Goal: Task Accomplishment & Management: Manage account settings

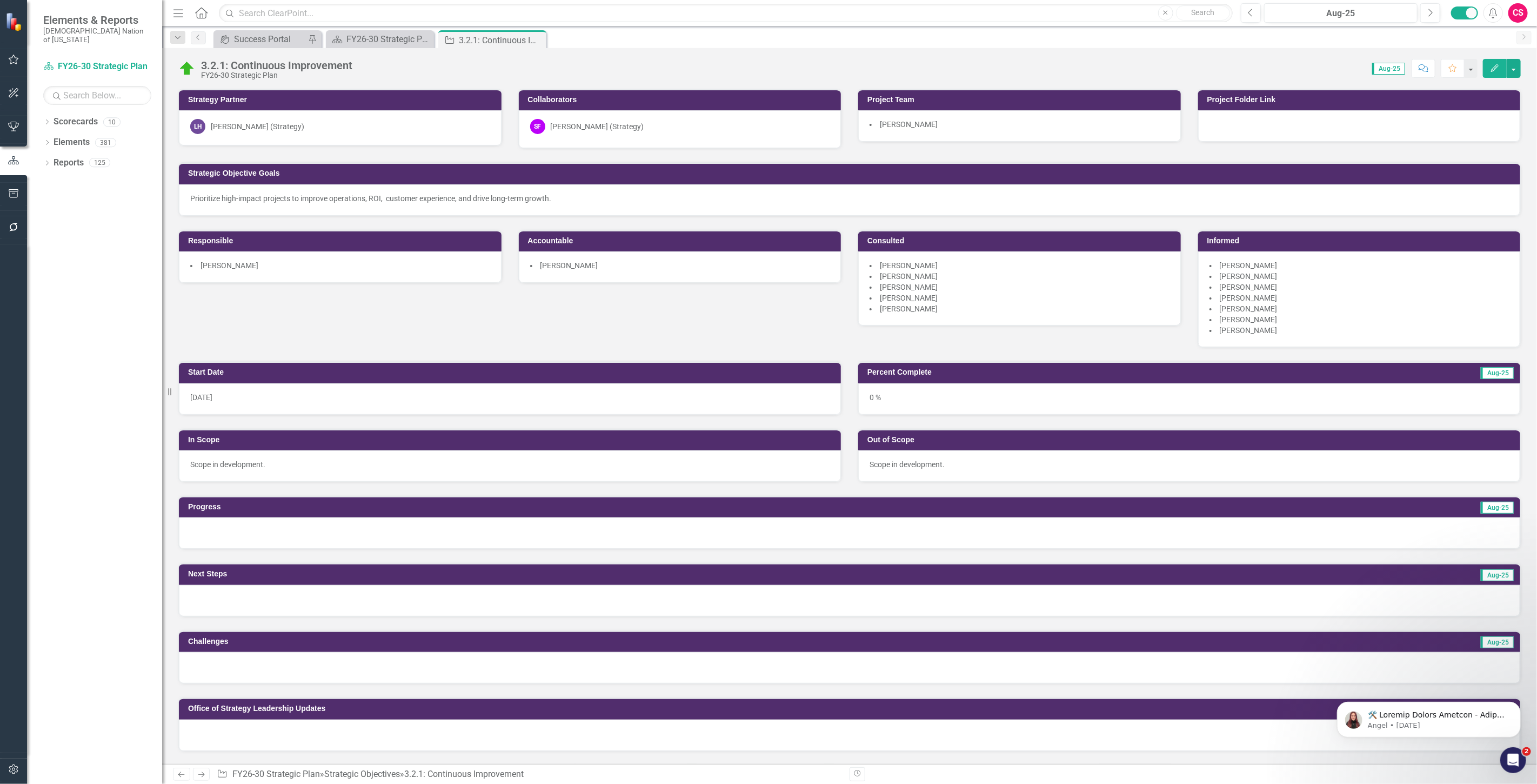
click at [1497, 68] on icon "Edit" at bounding box center [1495, 68] width 9 height 8
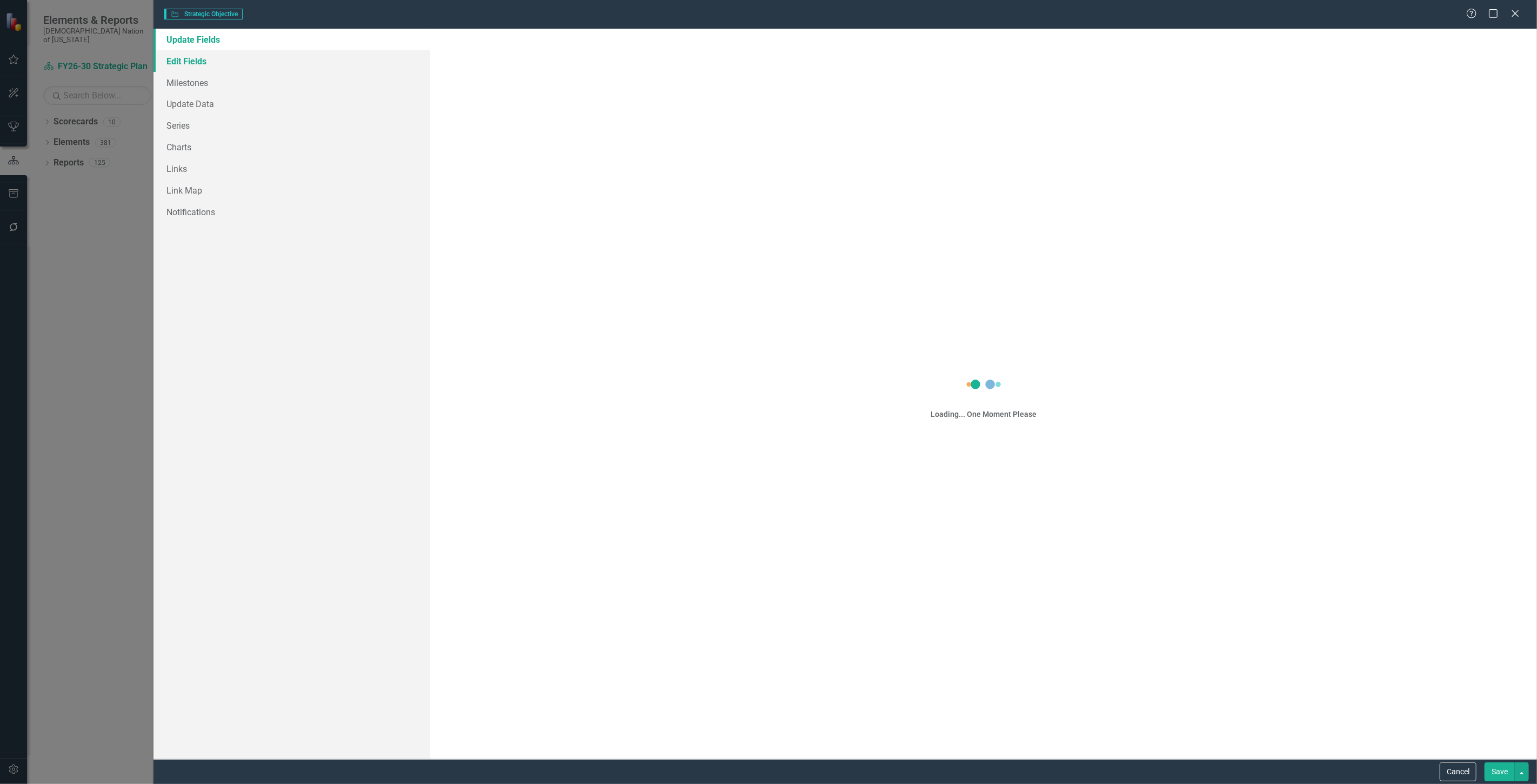
click at [219, 64] on div "Strategic Objective Strategic Objective Help Maximize Close Update Fields Edit …" at bounding box center [768, 392] width 1537 height 784
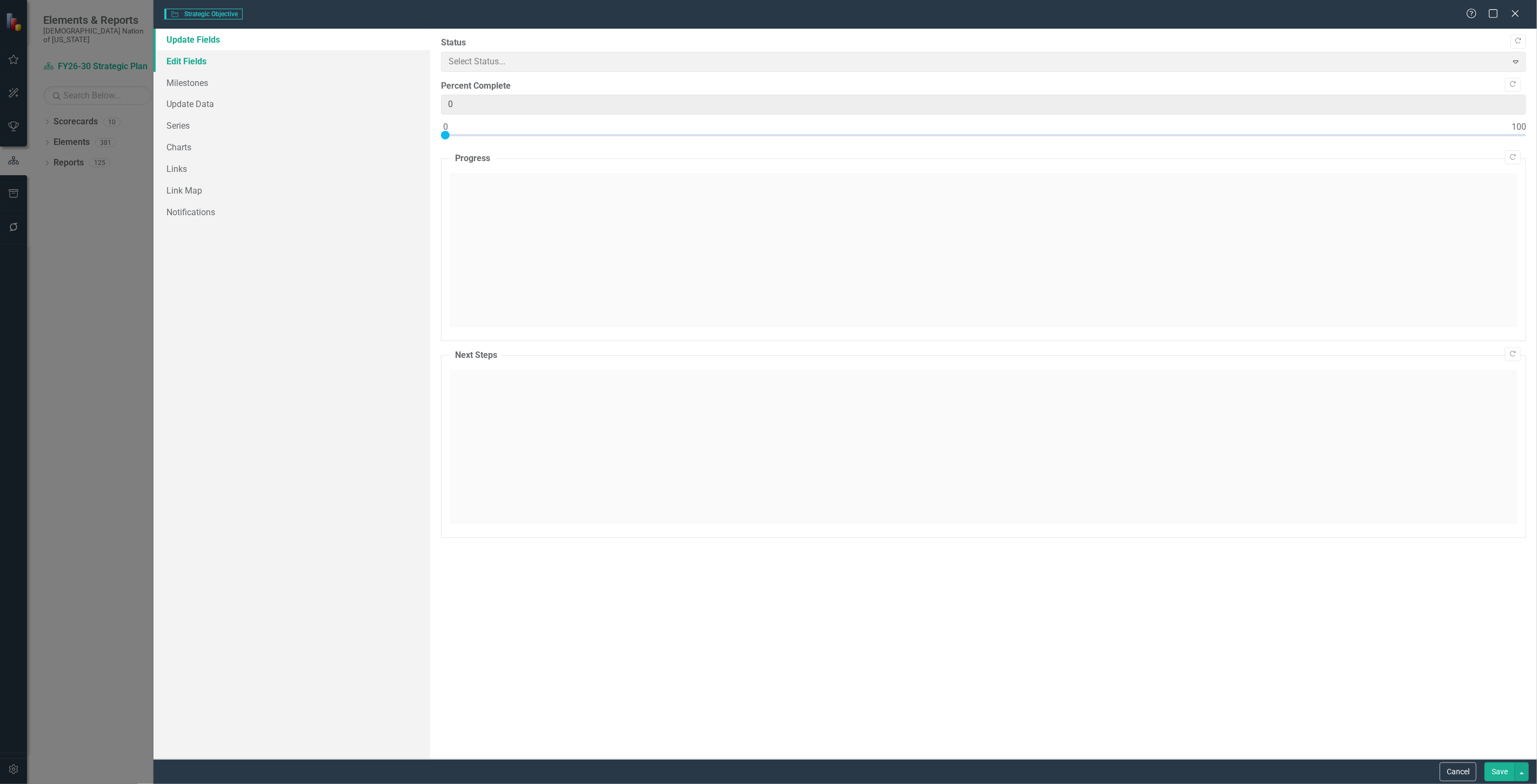
click at [171, 63] on link "Edit Fields" at bounding box center [292, 60] width 277 height 22
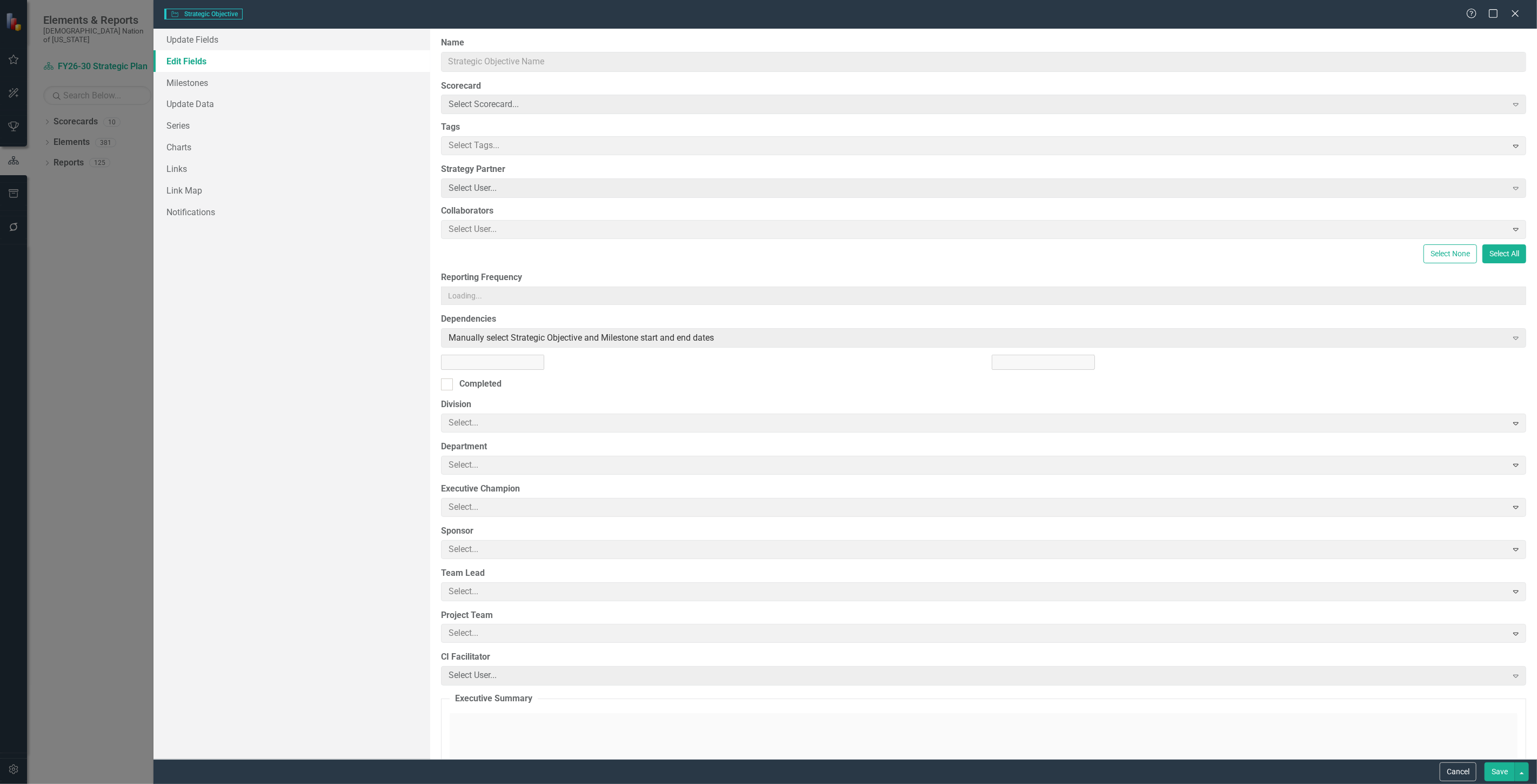
type input "https://"
type input "3.2.1: Continuous Improvement"
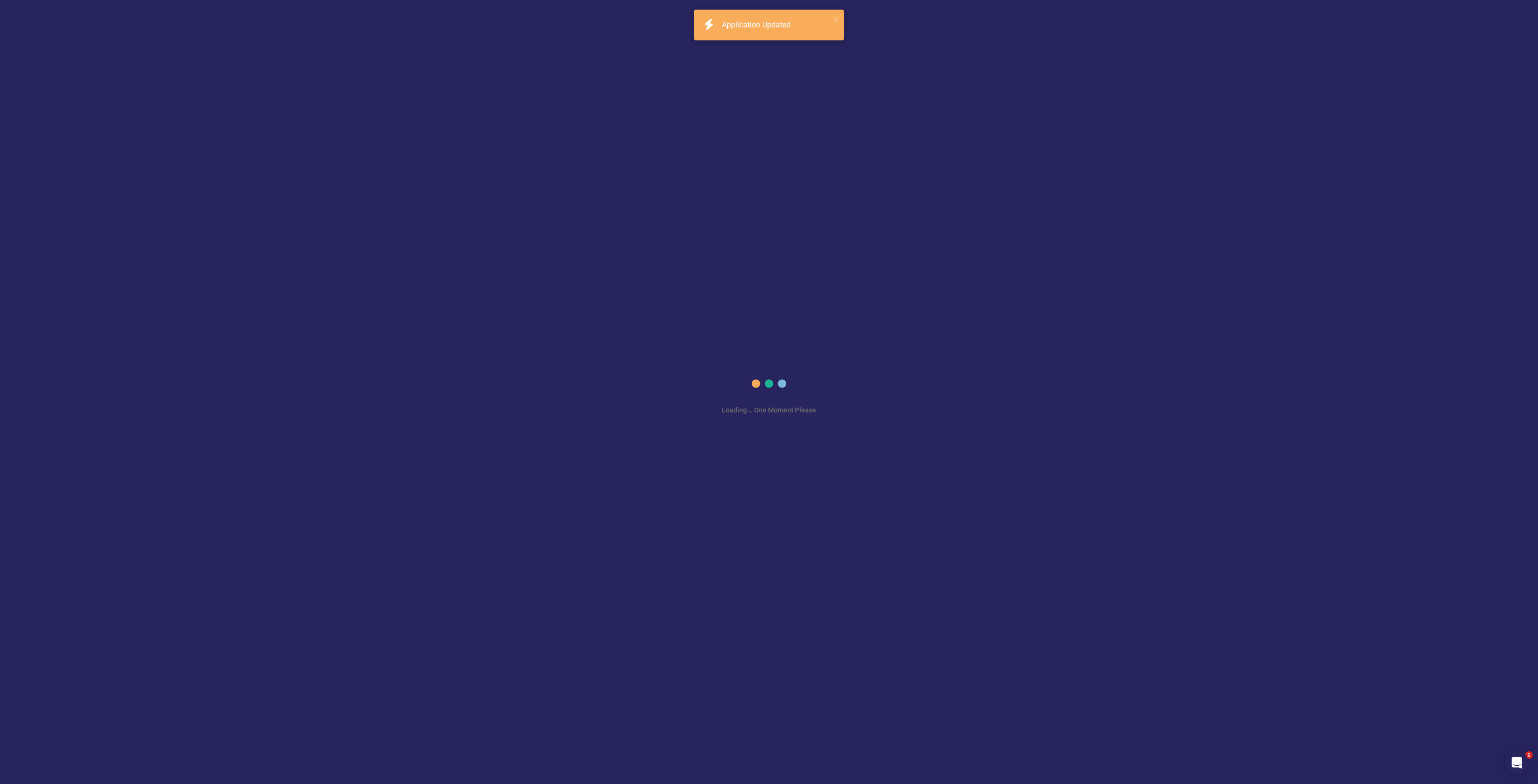
click at [760, 30] on div "Application Updated" at bounding box center [757, 25] width 71 height 11
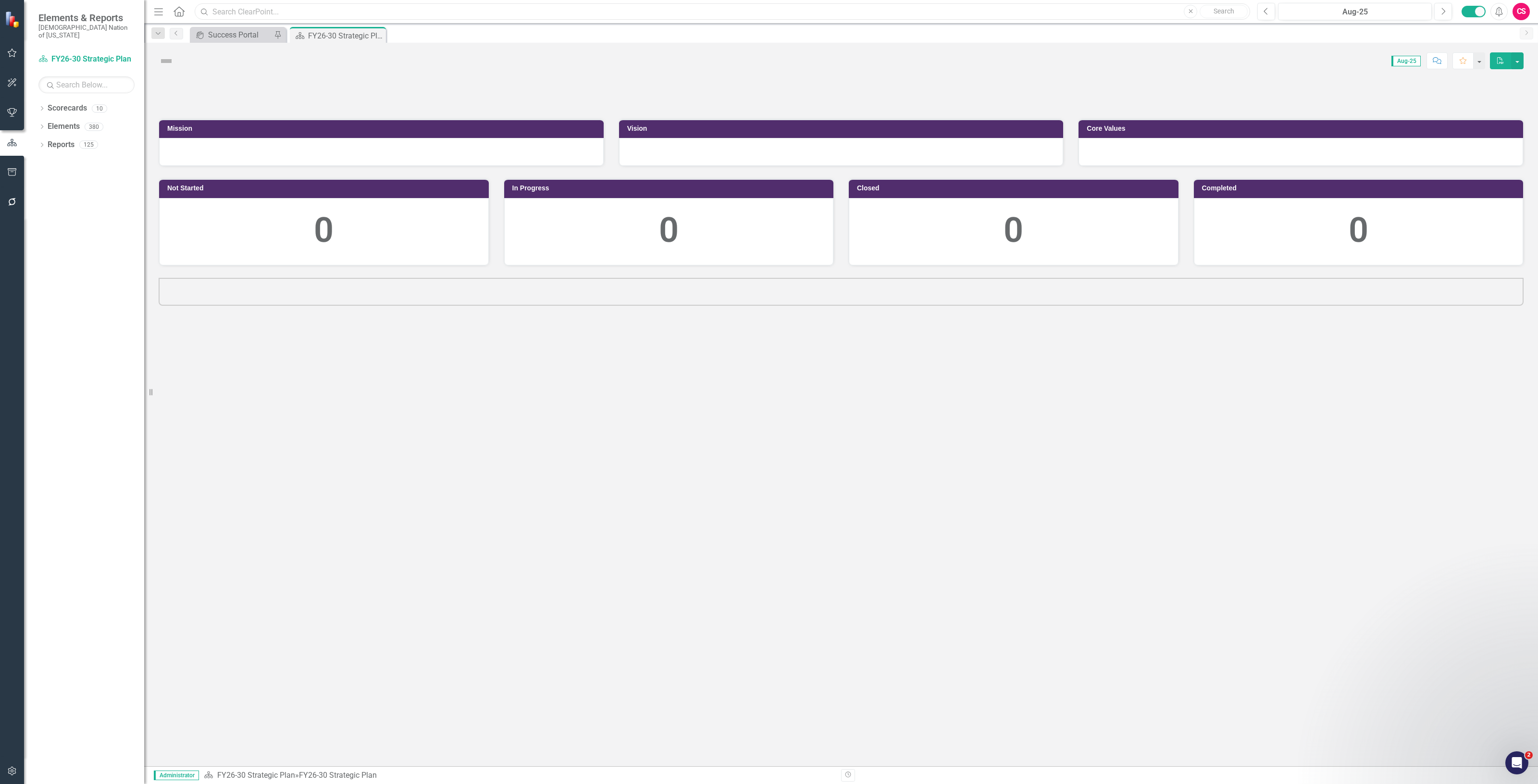
click at [267, 8] on input "text" at bounding box center [722, 12] width 1055 height 17
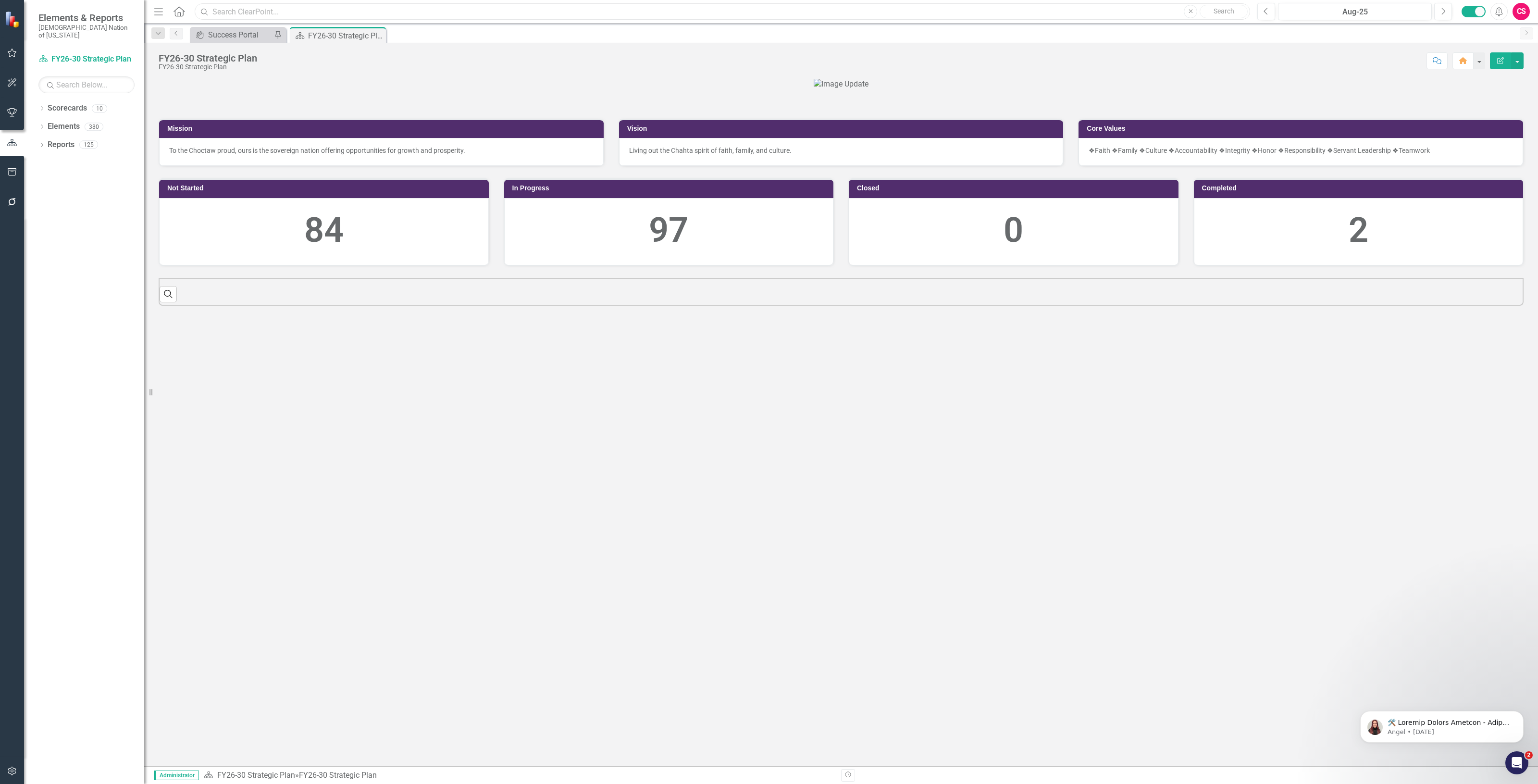
paste input "3.2.1: Continuous Improvement"
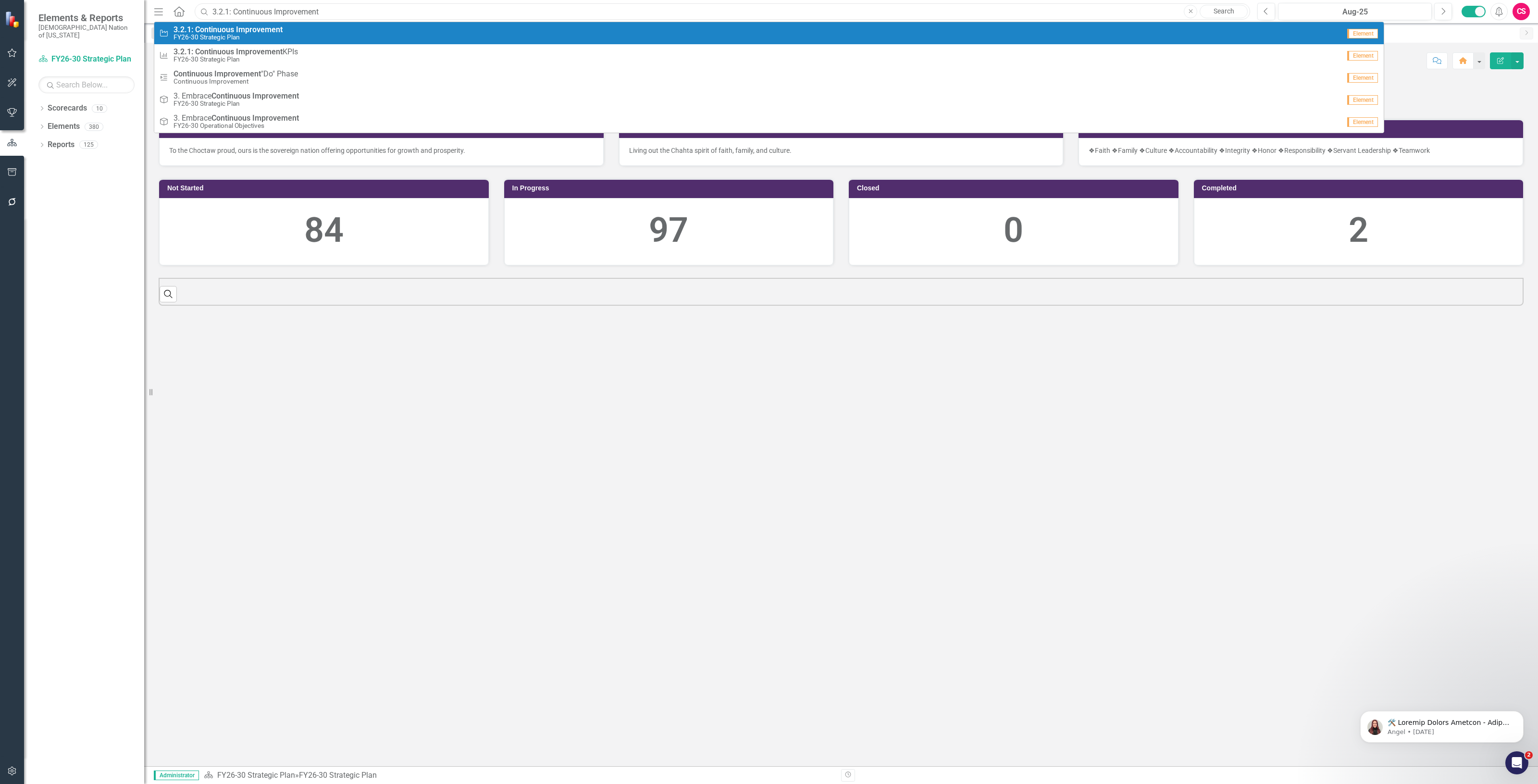
type input "3.2.1: Continuous Improvement"
click at [311, 32] on div "Strategic Objective 3.2.1: Continuous Improvement FY26-30 Strategic Plan" at bounding box center [749, 33] width 1180 height 16
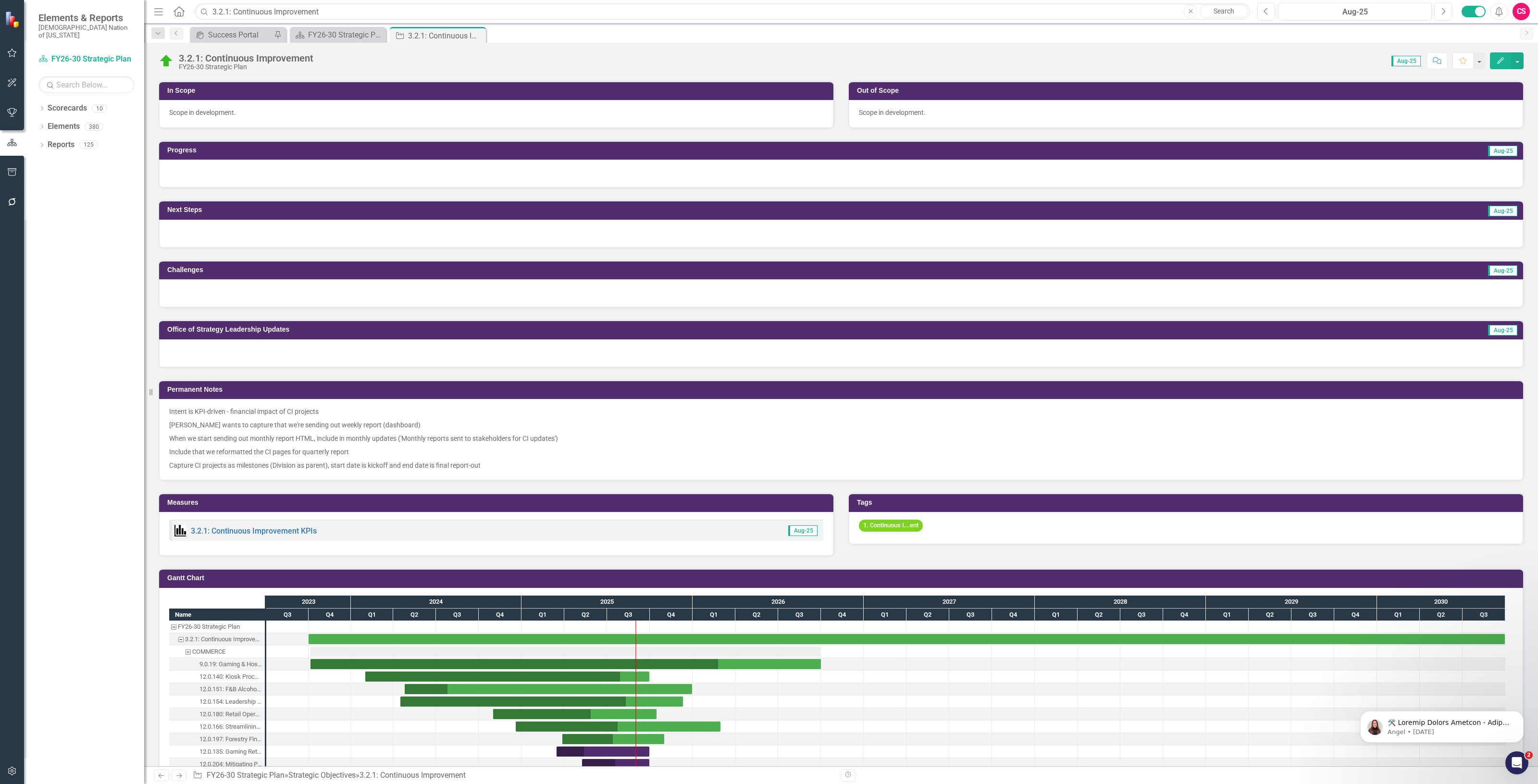
scroll to position [661, 0]
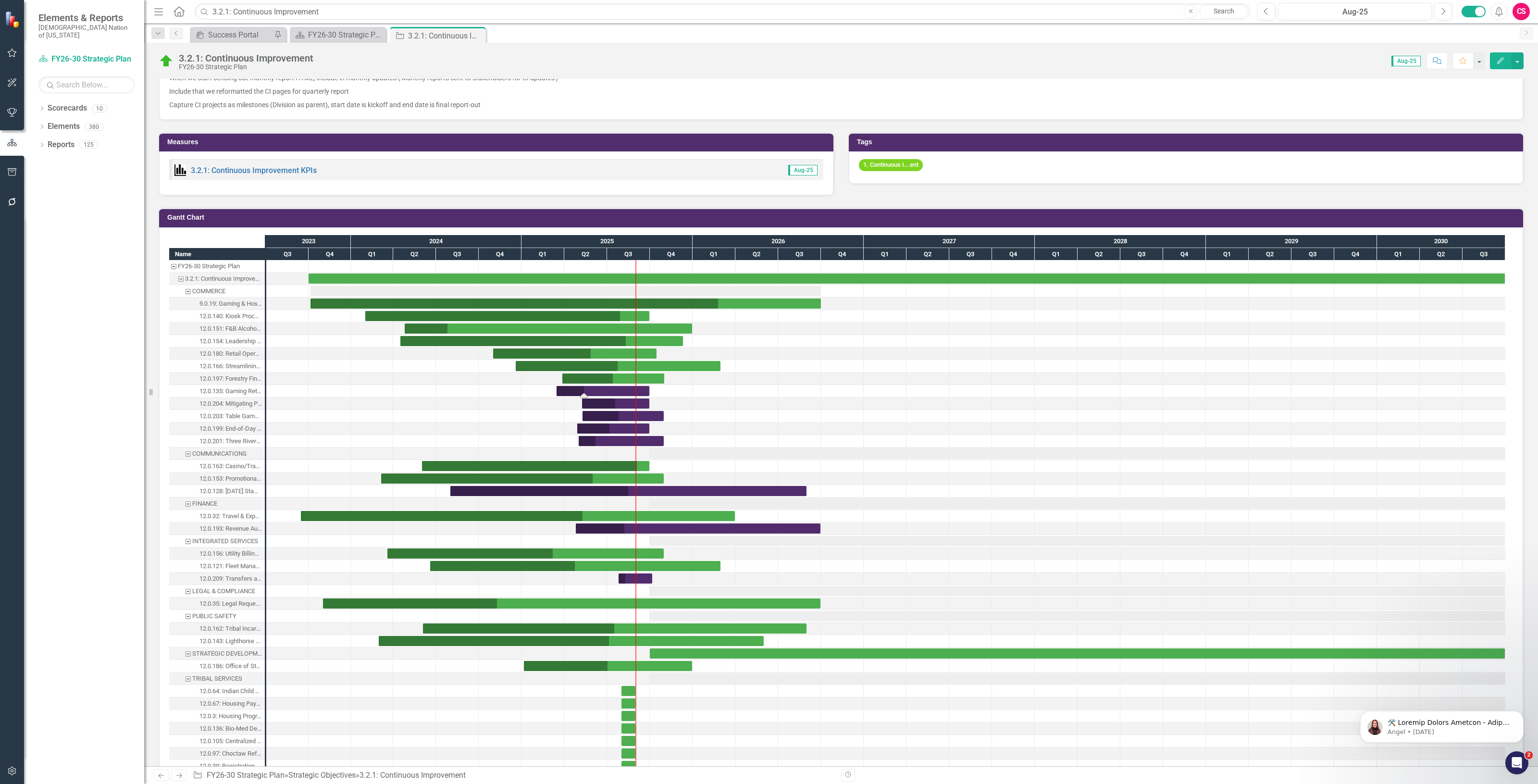
click at [590, 389] on div "Task: Start date: 2025-03-15 End date: 2025-09-30" at bounding box center [602, 391] width 93 height 10
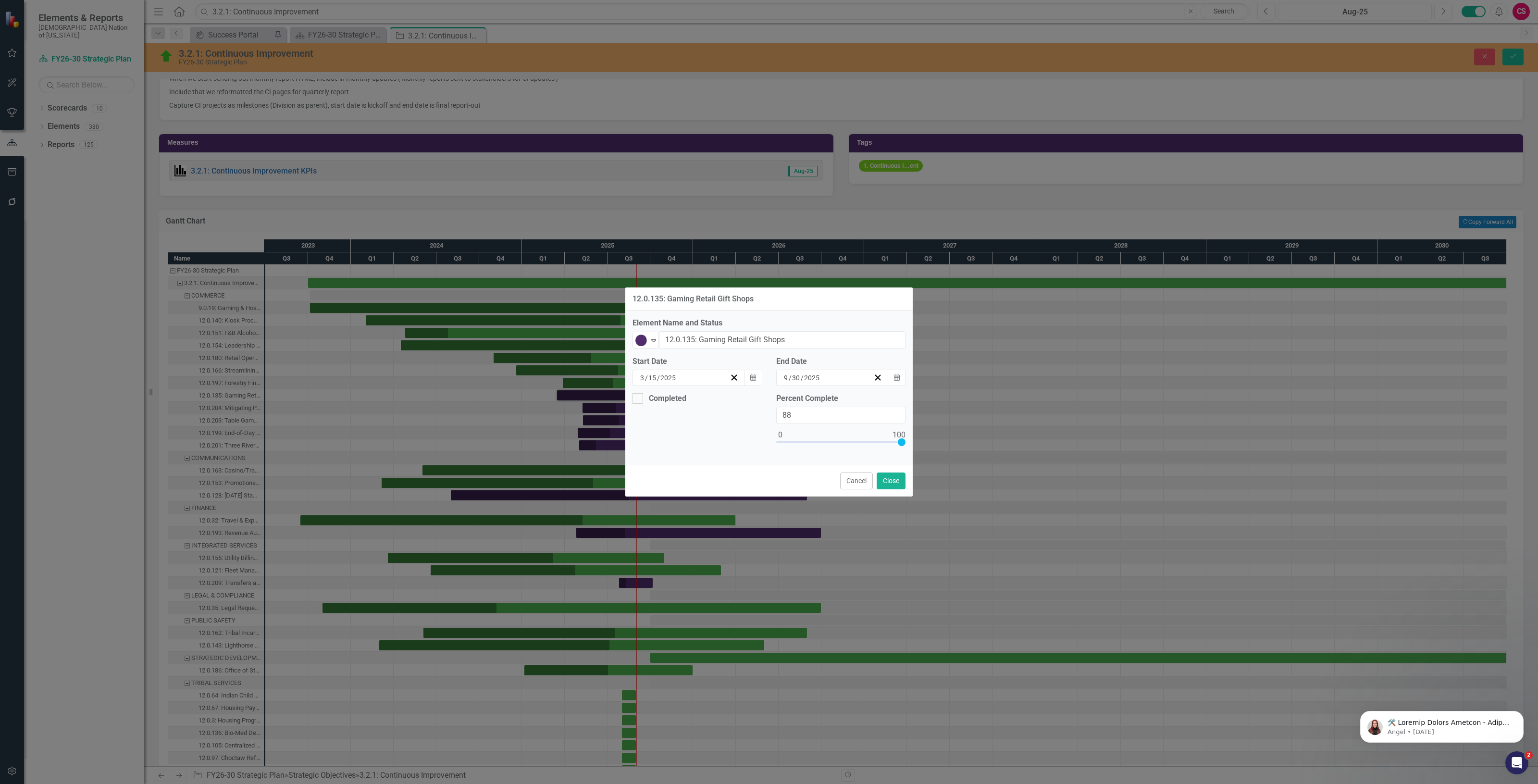
type input "100"
drag, startPoint x: 817, startPoint y: 442, endPoint x: 923, endPoint y: 443, distance: 106.0
click at [923, 443] on div "12.0.135: Gaming Retail Gift Shops Element Name and Status CI In Progress Expan…" at bounding box center [769, 392] width 1538 height 784
click at [647, 338] on img at bounding box center [641, 340] width 12 height 12
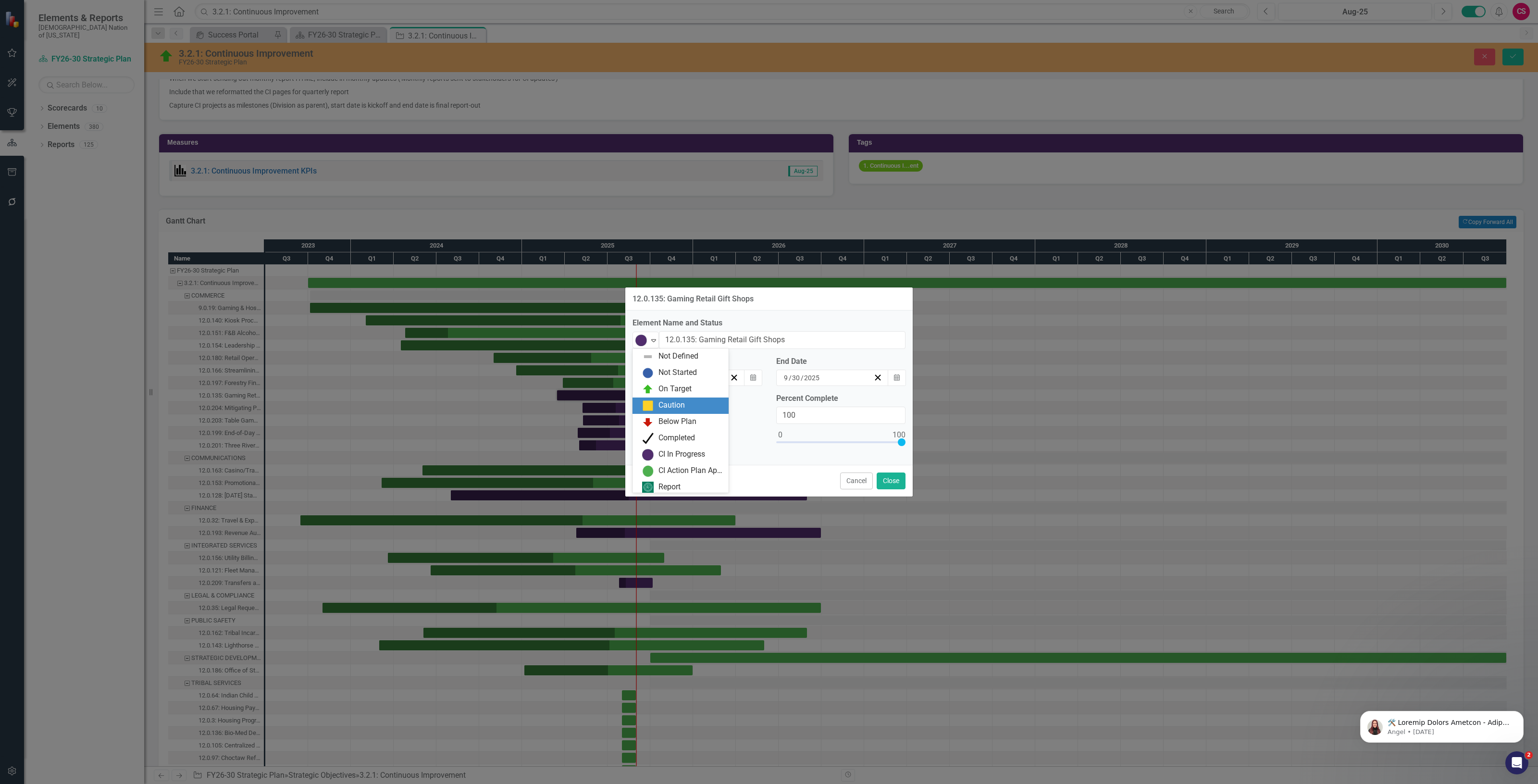
click at [664, 406] on div "Caution" at bounding box center [672, 405] width 27 height 11
click at [903, 484] on button "Close" at bounding box center [890, 481] width 28 height 17
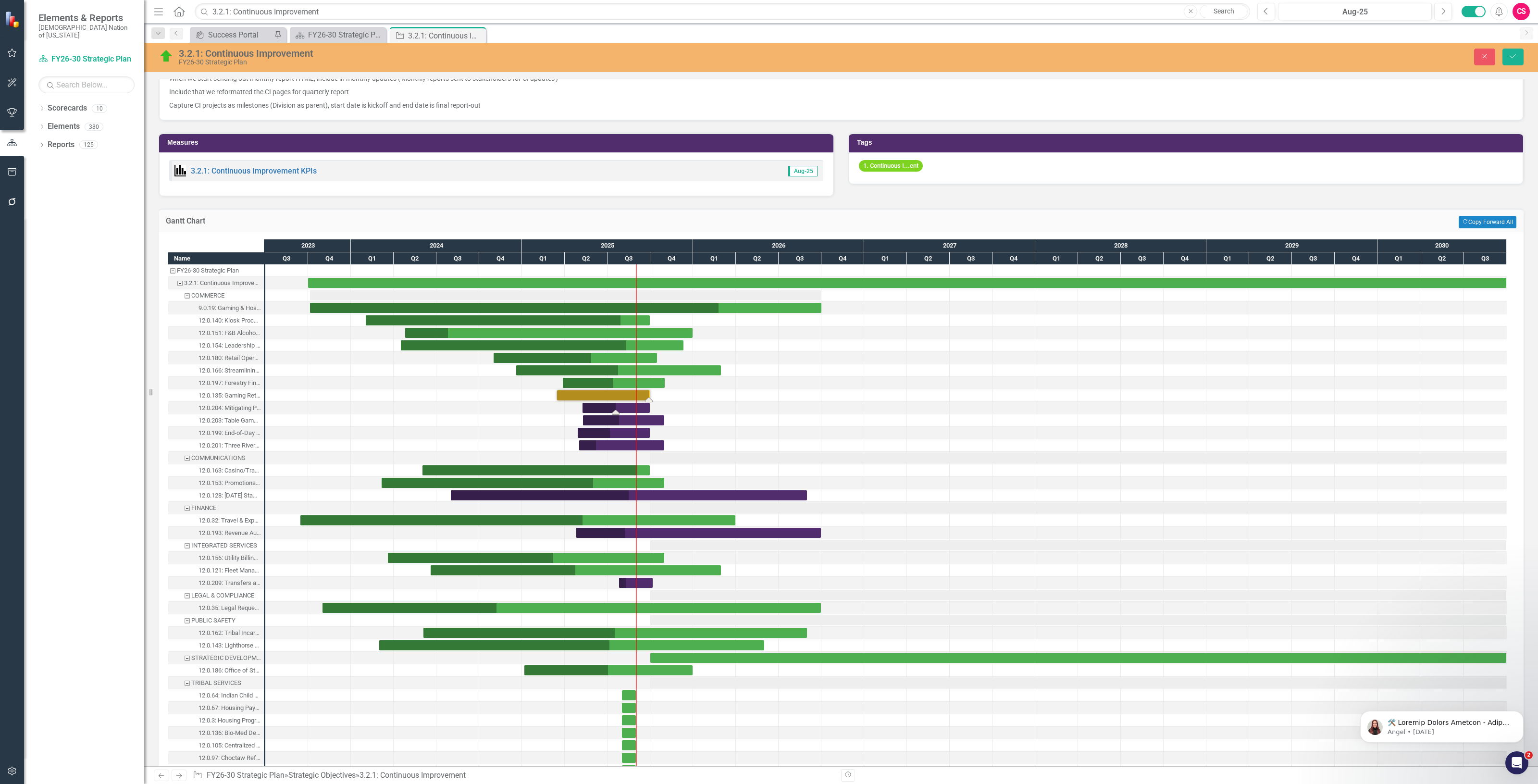
click at [625, 406] on div "Task: Start date: 2025-05-08 End date: 2025-09-30" at bounding box center [616, 408] width 67 height 10
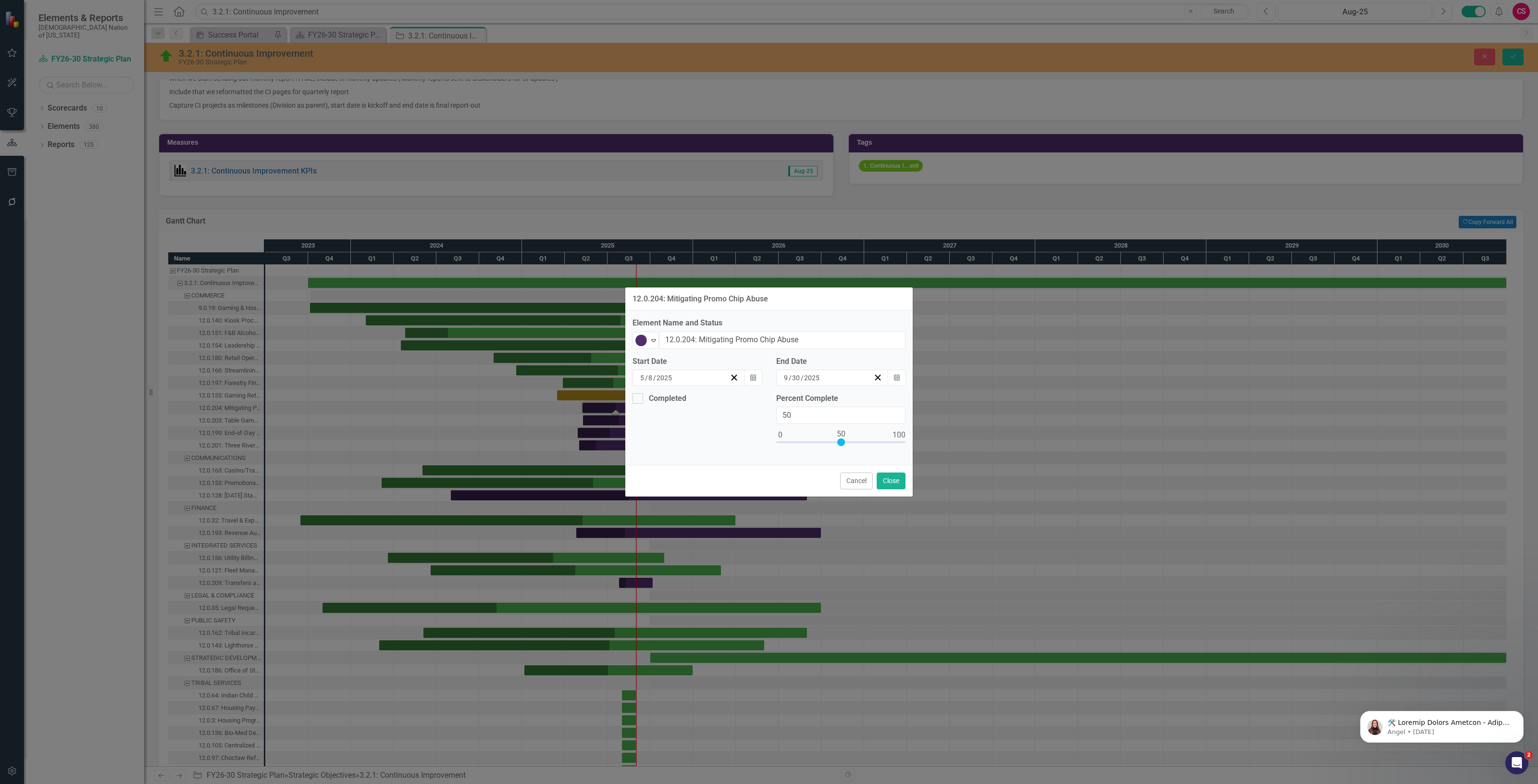
type input "100"
drag, startPoint x: 839, startPoint y: 438, endPoint x: 662, endPoint y: 334, distance: 205.3
click at [933, 440] on div "12.0.204: Mitigating Promo Chip Abuse Element Name and Status CI In Progress Ex…" at bounding box center [769, 392] width 1538 height 784
click at [651, 337] on icon "Expand" at bounding box center [653, 340] width 9 height 8
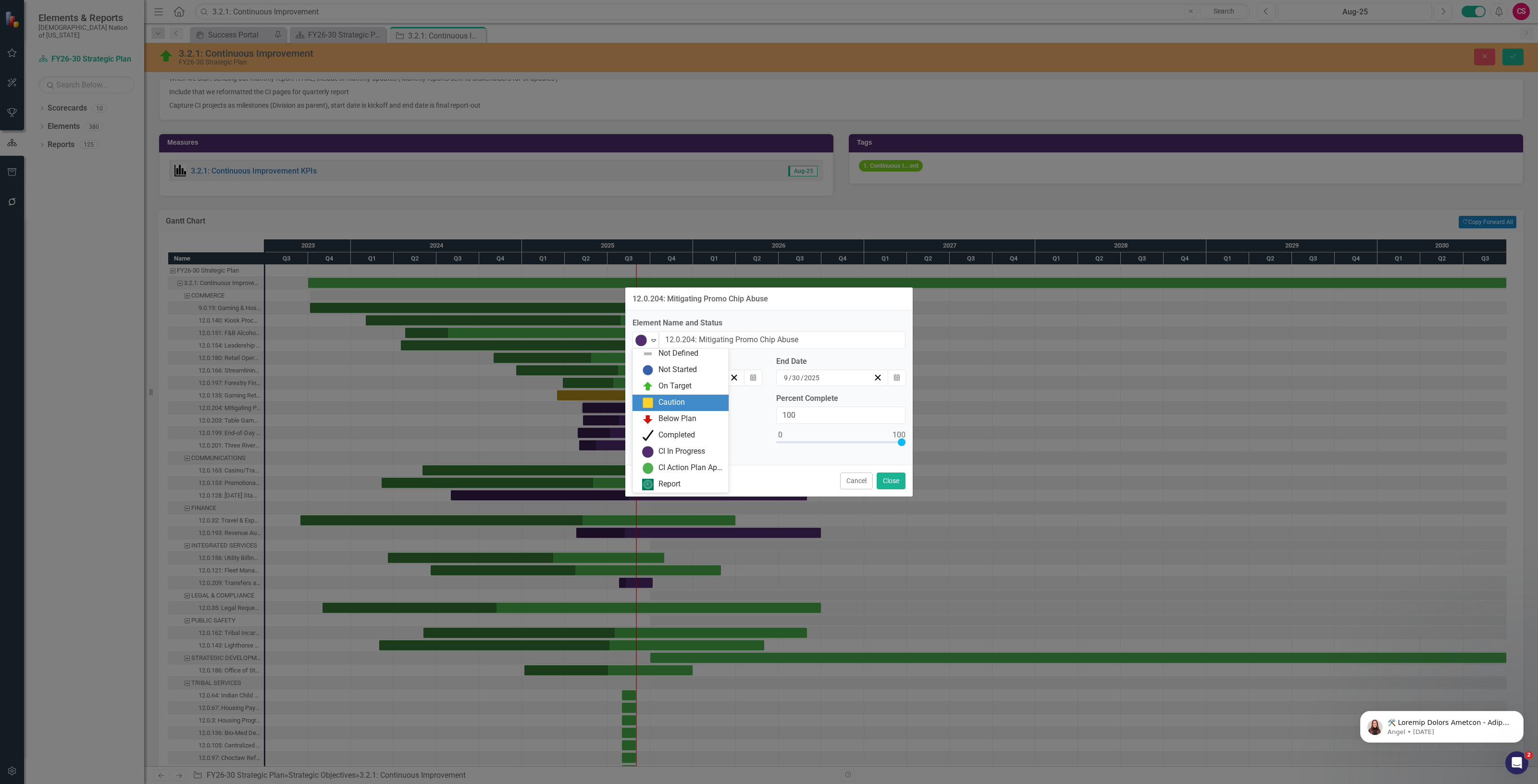
click at [664, 405] on div "Caution" at bounding box center [672, 402] width 27 height 11
click at [892, 484] on button "Close" at bounding box center [890, 481] width 28 height 17
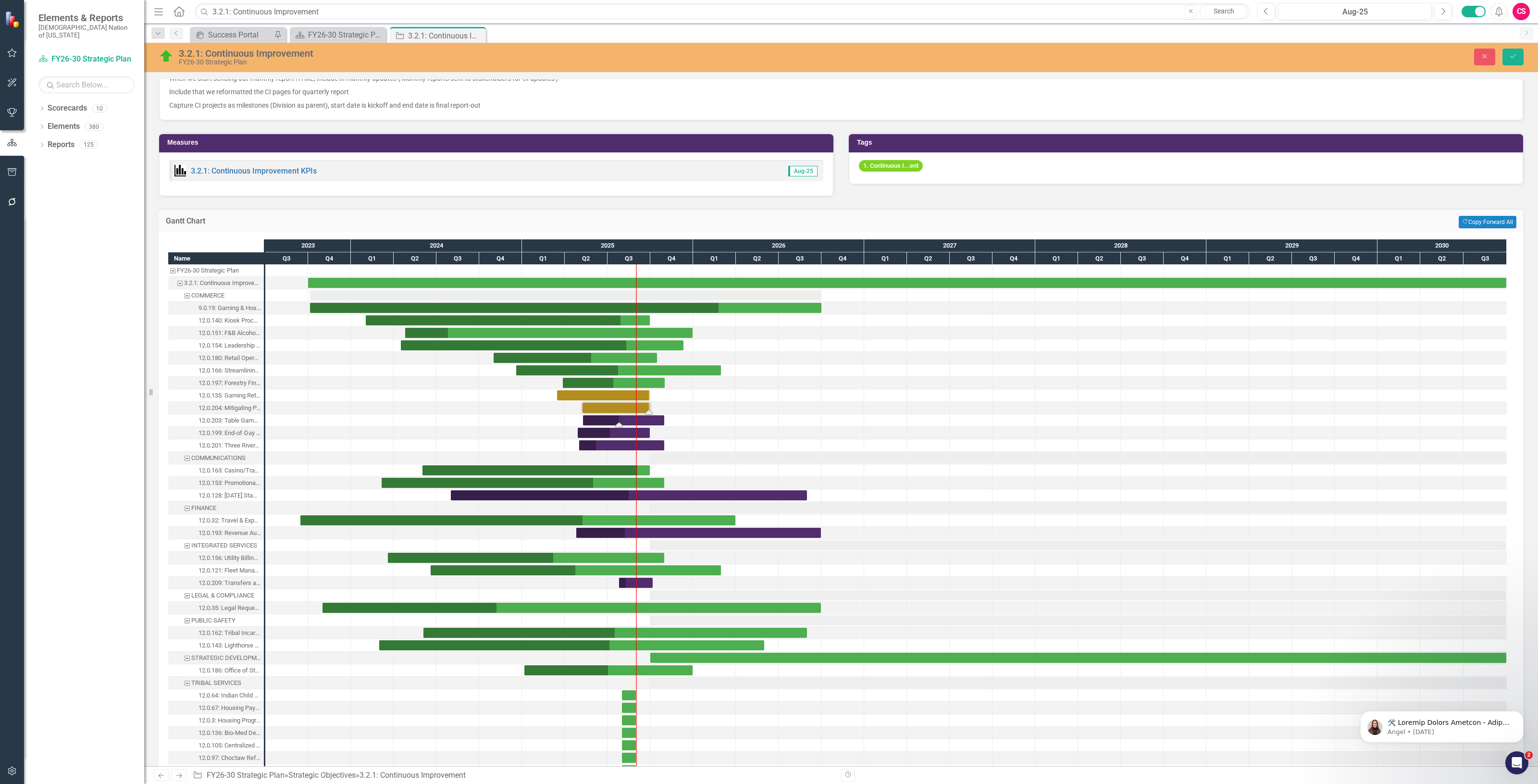
click at [601, 419] on div "Task: Start date: 2025-05-09 End date: 2025-10-31" at bounding box center [623, 420] width 81 height 10
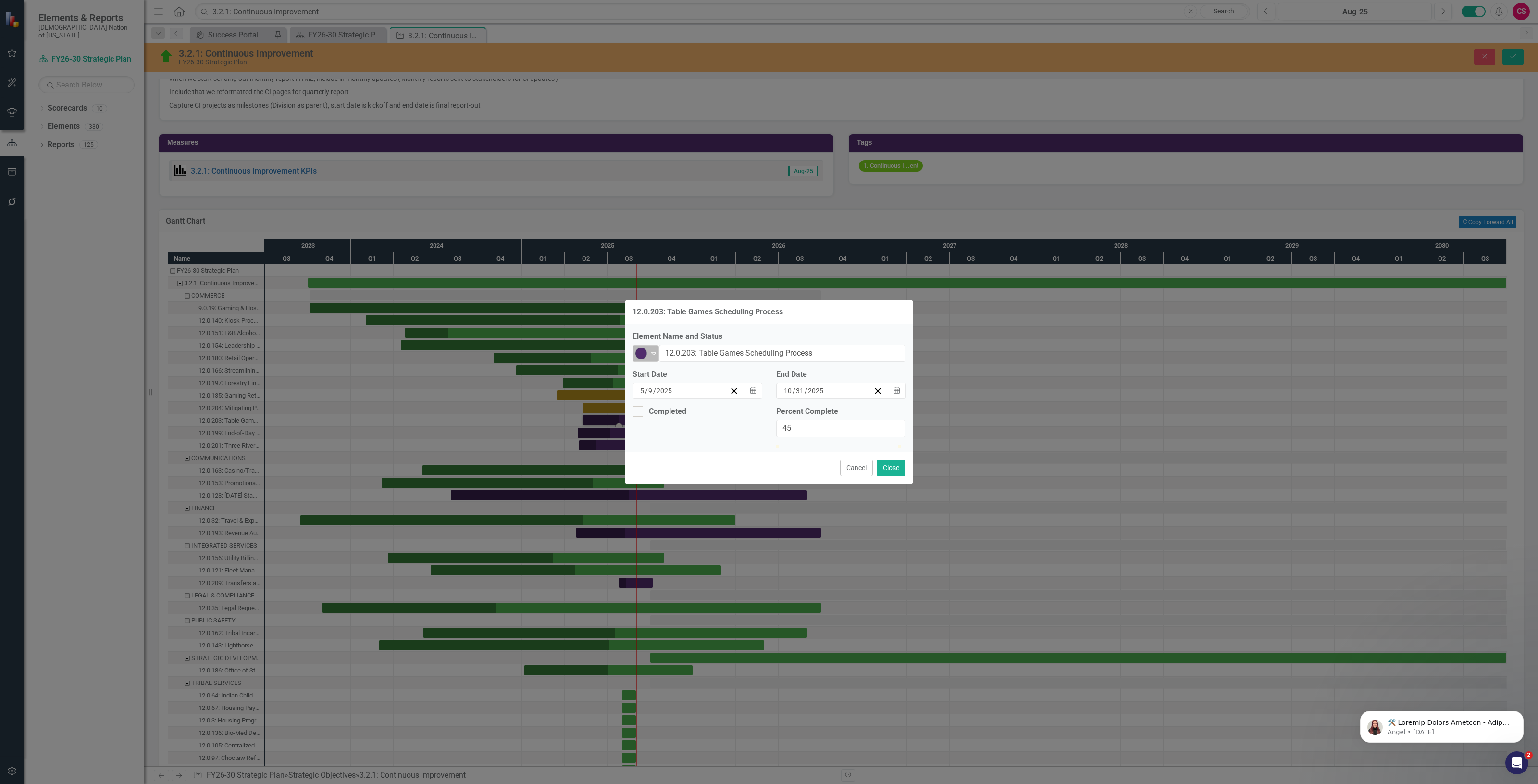
click at [641, 348] on img at bounding box center [641, 353] width 12 height 12
click at [661, 397] on div "Caution" at bounding box center [672, 402] width 27 height 11
type input "100"
drag, startPoint x: 837, startPoint y: 441, endPoint x: 935, endPoint y: 476, distance: 104.1
click at [987, 464] on div "12.0.203: Table Games Scheduling Process Element Name and Status Caution Expand…" at bounding box center [769, 392] width 1538 height 784
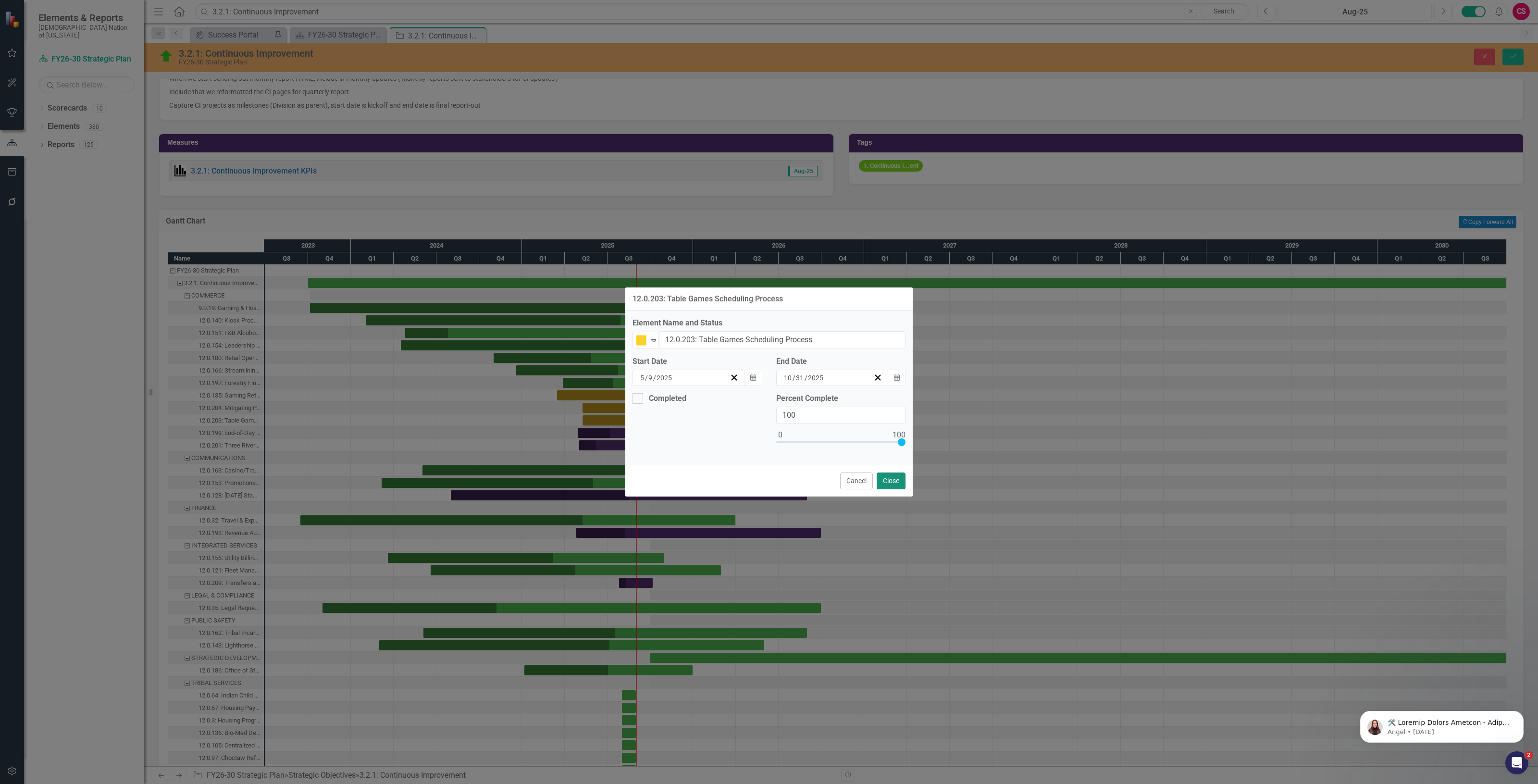
click at [895, 477] on button "Close" at bounding box center [890, 481] width 28 height 17
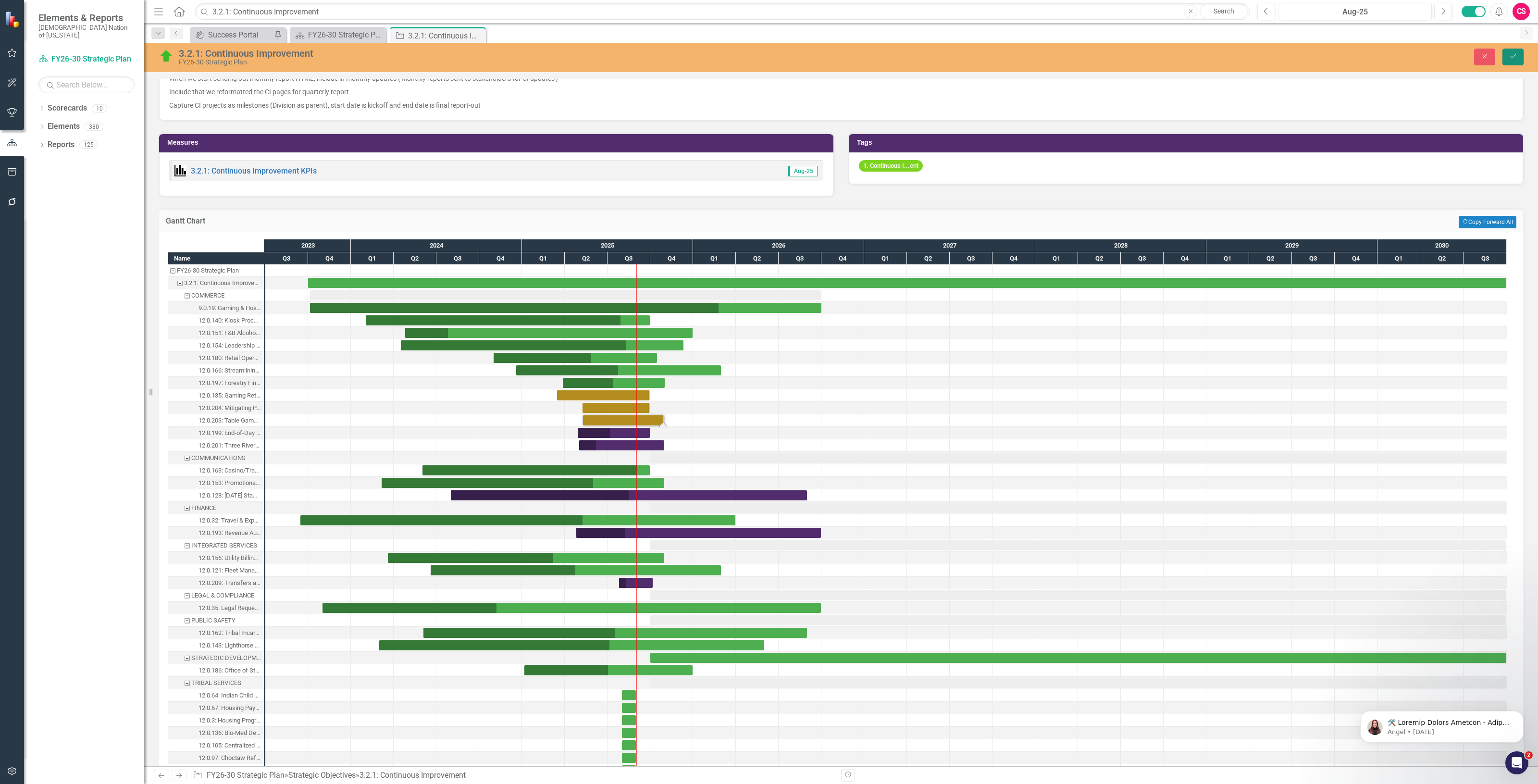
click at [1516, 51] on button "Save" at bounding box center [1512, 57] width 21 height 17
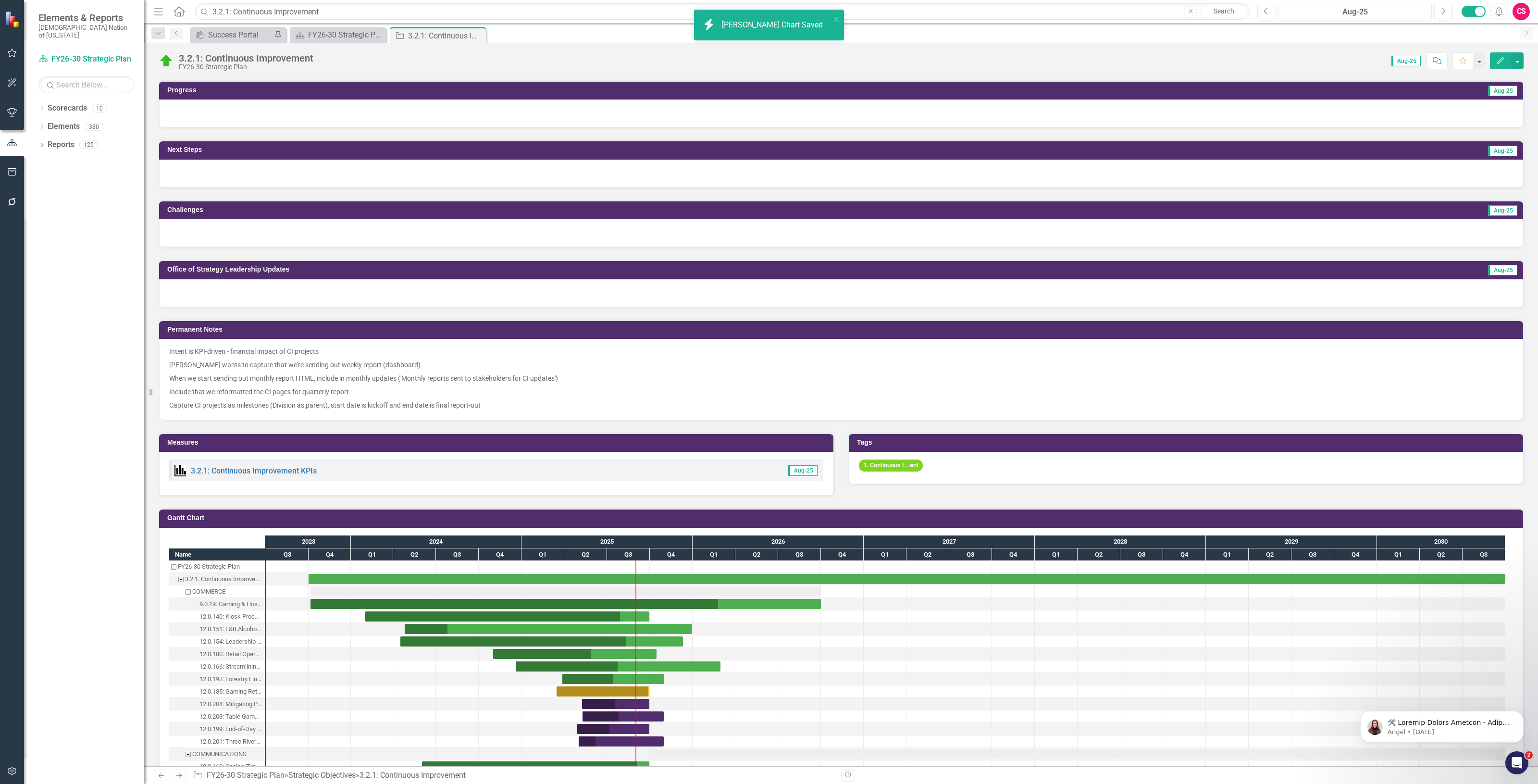
scroll to position [601, 0]
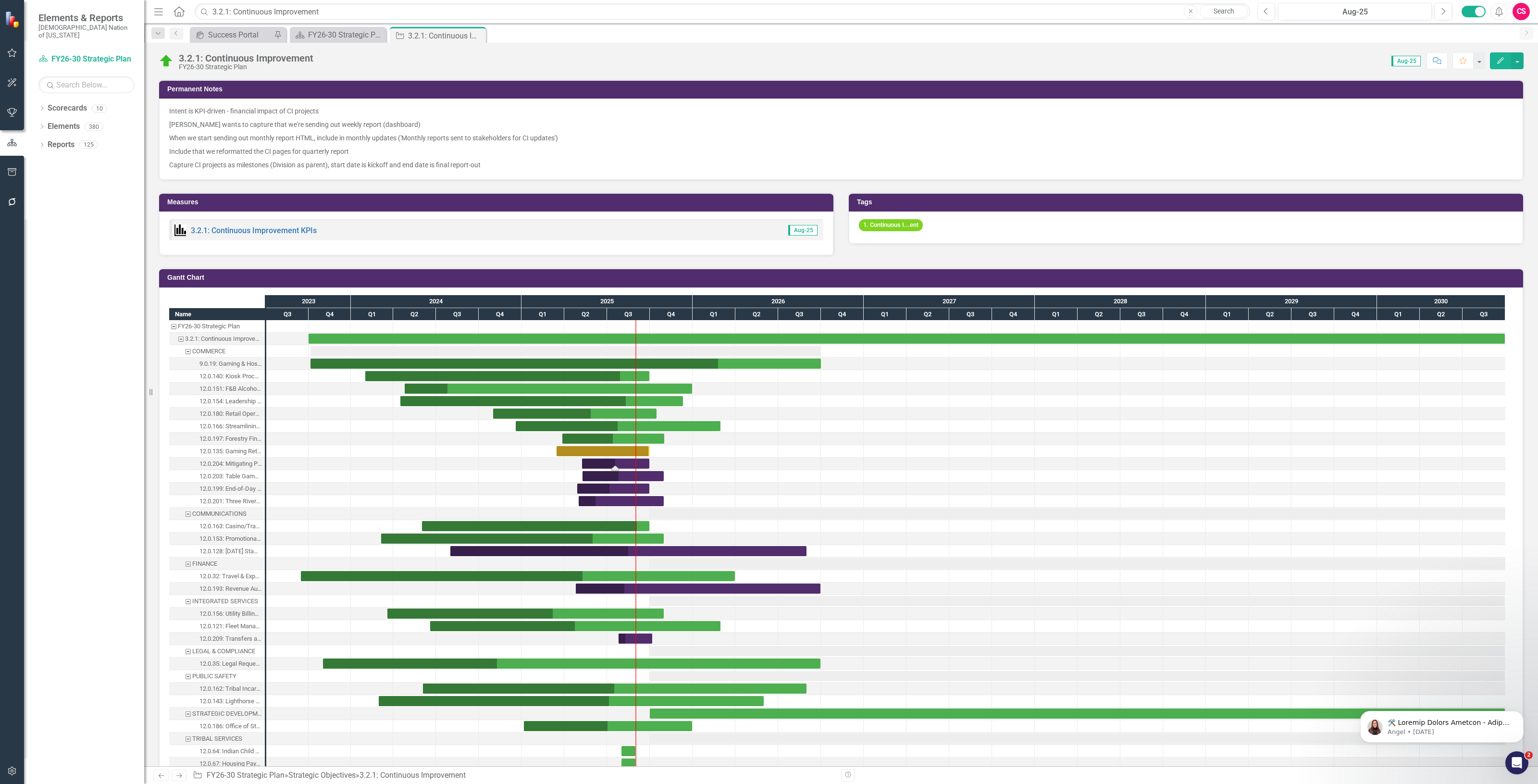
click at [610, 461] on div "Task: Start date: 2025-05-08 End date: 2025-09-30" at bounding box center [616, 463] width 67 height 10
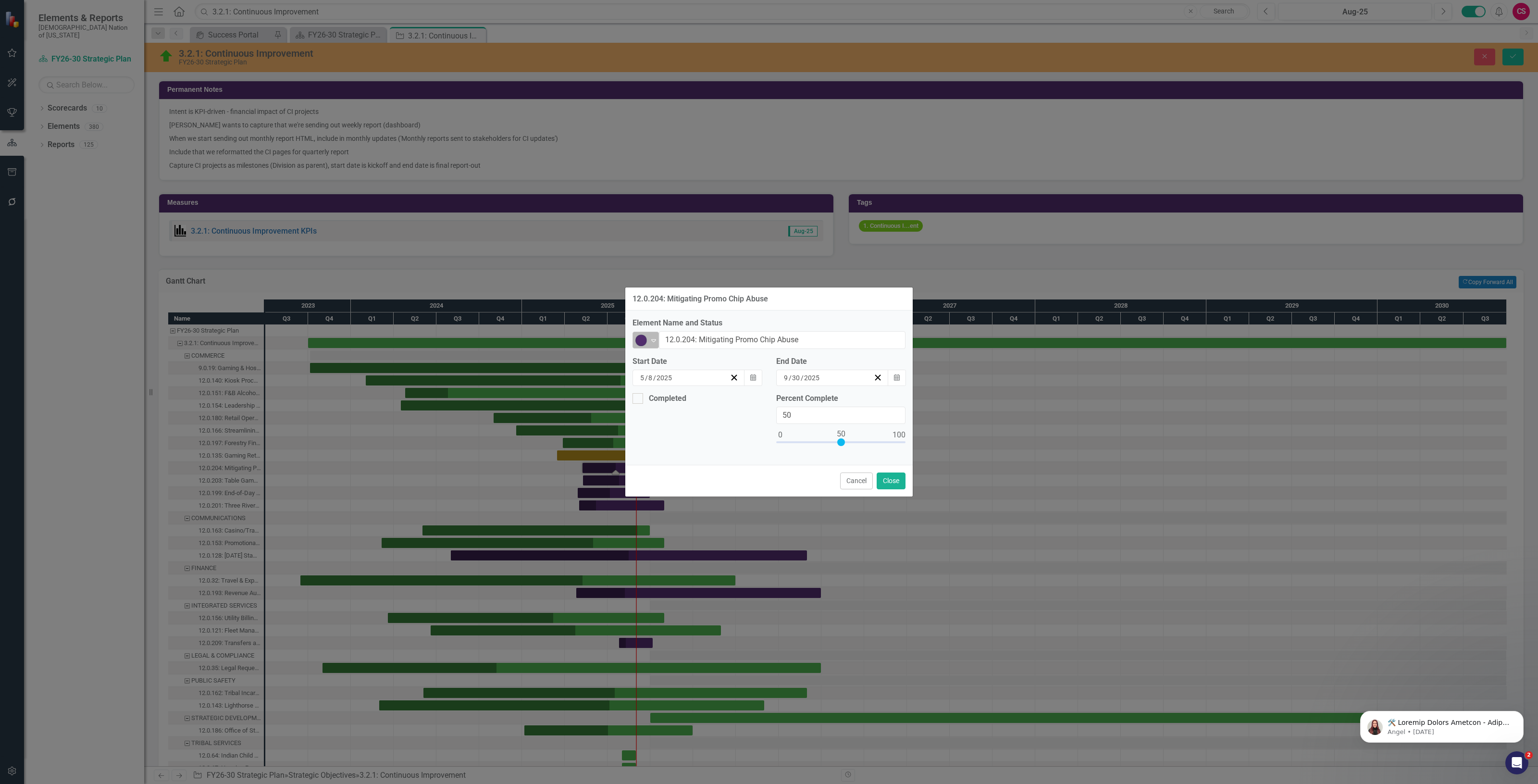
click at [637, 341] on img at bounding box center [641, 340] width 12 height 12
drag, startPoint x: 662, startPoint y: 395, endPoint x: 668, endPoint y: 395, distance: 6.0
click at [664, 395] on div "Caution" at bounding box center [680, 403] width 96 height 17
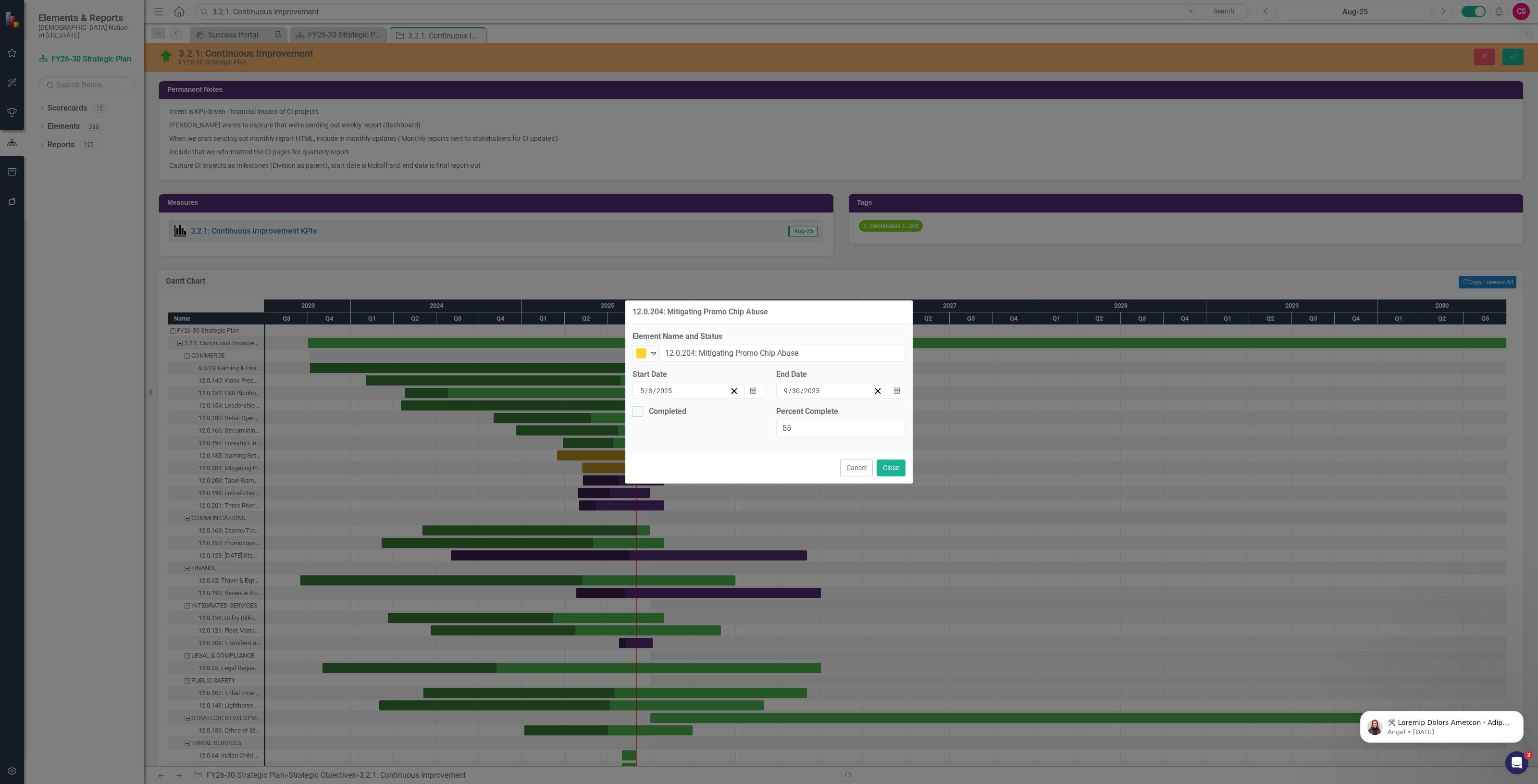
drag, startPoint x: 847, startPoint y: 440, endPoint x: 918, endPoint y: 441, distance: 71.0
click at [1026, 445] on div "12.0.204: Mitigating Promo Chip Abuse Element Name and Status Caution Expand 12…" at bounding box center [769, 392] width 1538 height 784
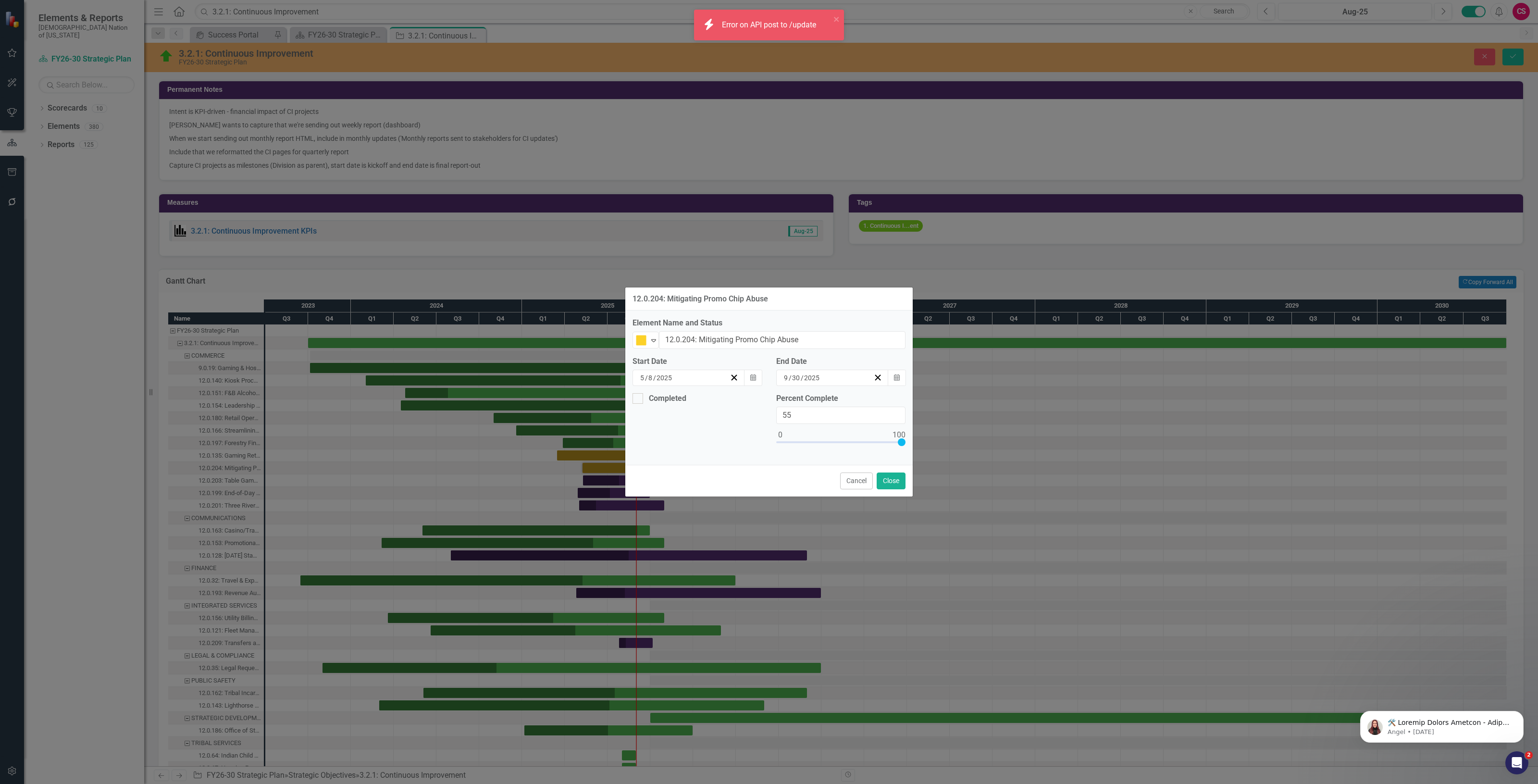
type input "100"
click at [894, 475] on button "Close" at bounding box center [890, 481] width 28 height 17
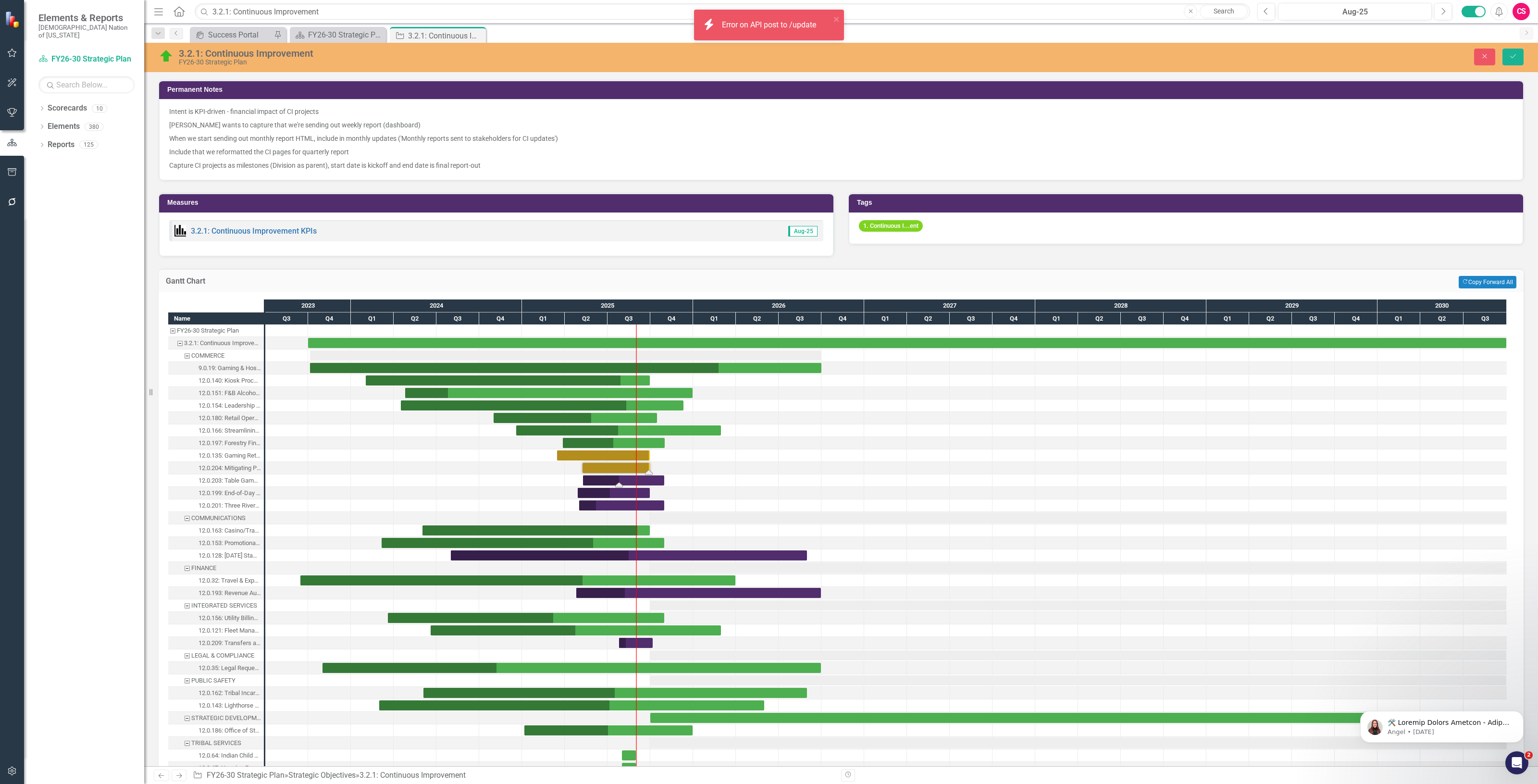
click at [623, 478] on div "Task: Start date: 2025-05-09 End date: 2025-10-31" at bounding box center [623, 480] width 81 height 10
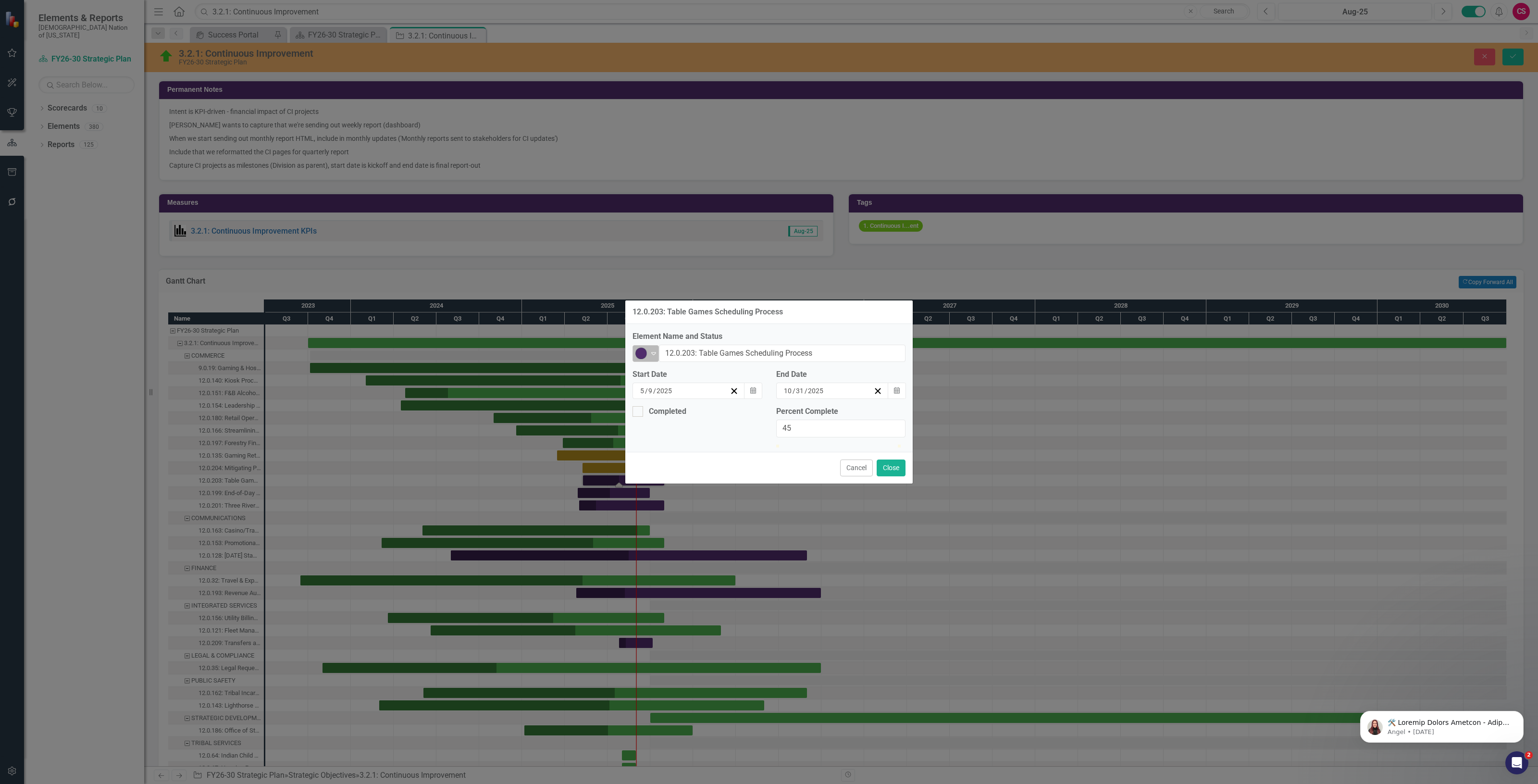
click at [645, 348] on img at bounding box center [641, 353] width 12 height 12
click at [667, 395] on div "Caution" at bounding box center [680, 403] width 96 height 17
drag, startPoint x: 834, startPoint y: 441, endPoint x: 925, endPoint y: 485, distance: 101.1
click at [1003, 452] on div "12.0.203: Table Games Scheduling Process Element Name and Status Caution Expand…" at bounding box center [769, 392] width 1538 height 784
drag, startPoint x: 837, startPoint y: 443, endPoint x: 875, endPoint y: 455, distance: 39.8
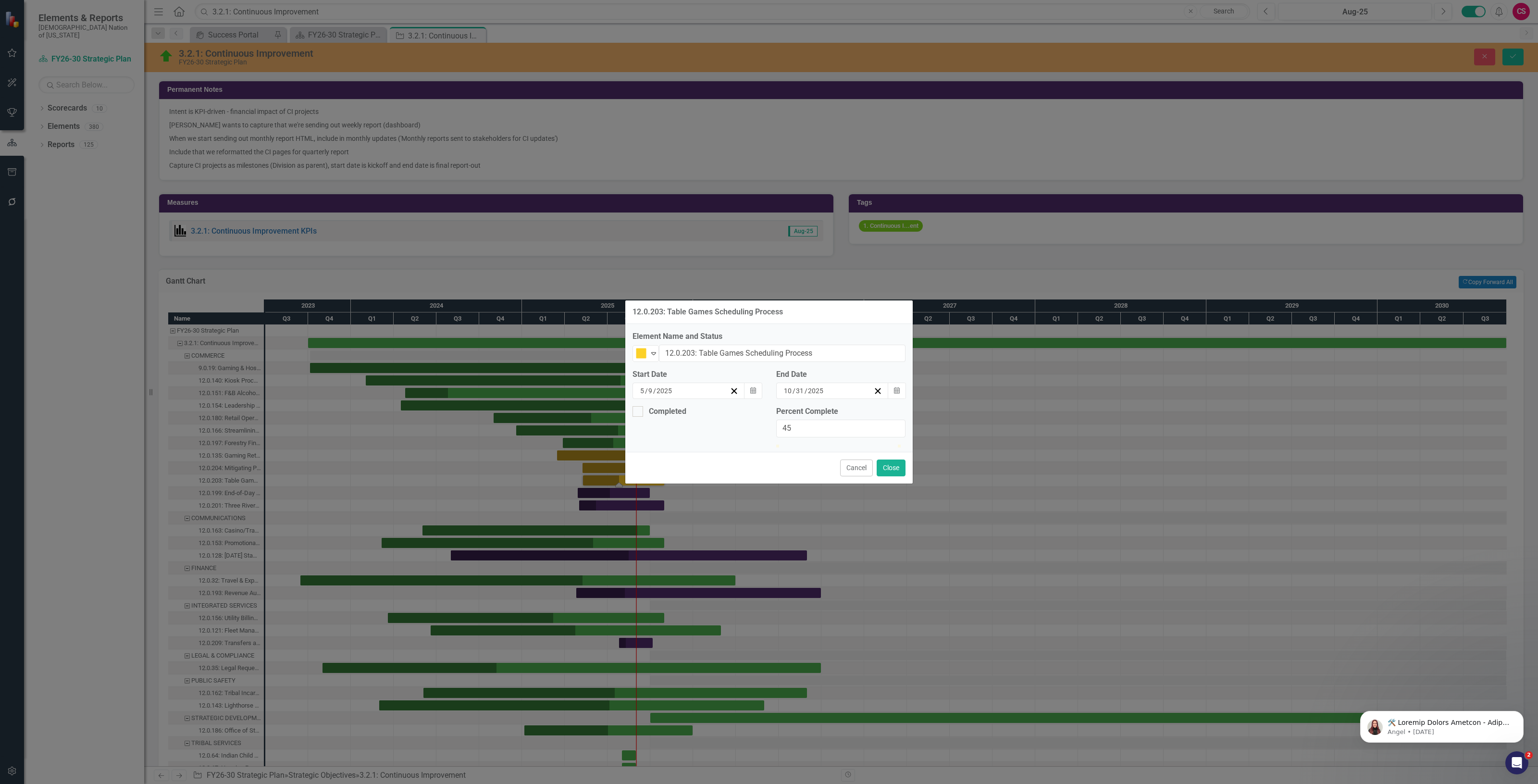
click at [973, 434] on div "12.0.203: Table Games Scheduling Process Element Name and Status Caution Expand…" at bounding box center [769, 392] width 1538 height 784
type input "100"
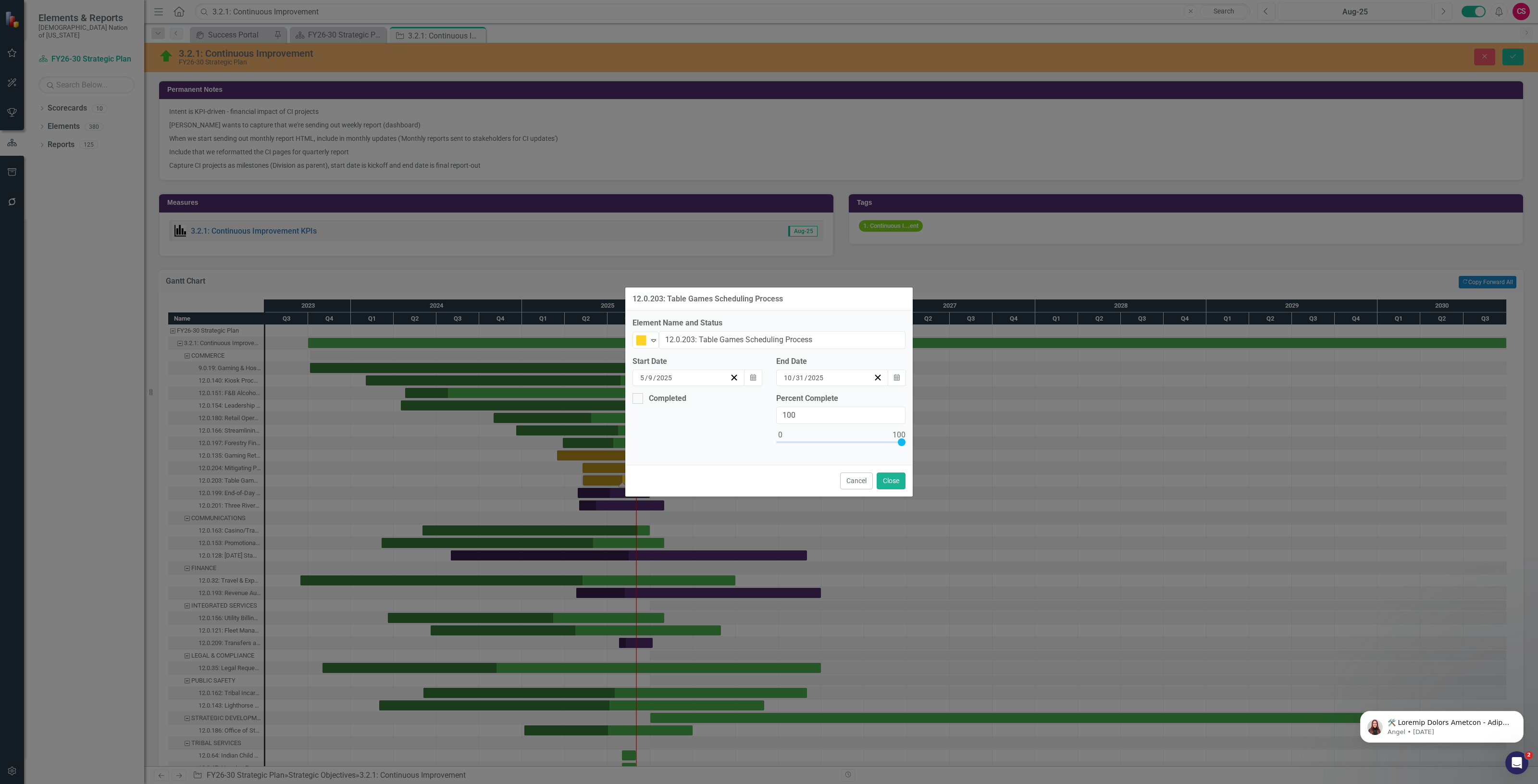
drag, startPoint x: 843, startPoint y: 440, endPoint x: 956, endPoint y: 438, distance: 113.0
click at [956, 438] on div "12.0.203: Table Games Scheduling Process Element Name and Status Caution Expand…" at bounding box center [769, 392] width 1538 height 784
drag, startPoint x: 891, startPoint y: 475, endPoint x: 864, endPoint y: 484, distance: 28.5
click at [894, 475] on button "Close" at bounding box center [890, 481] width 28 height 17
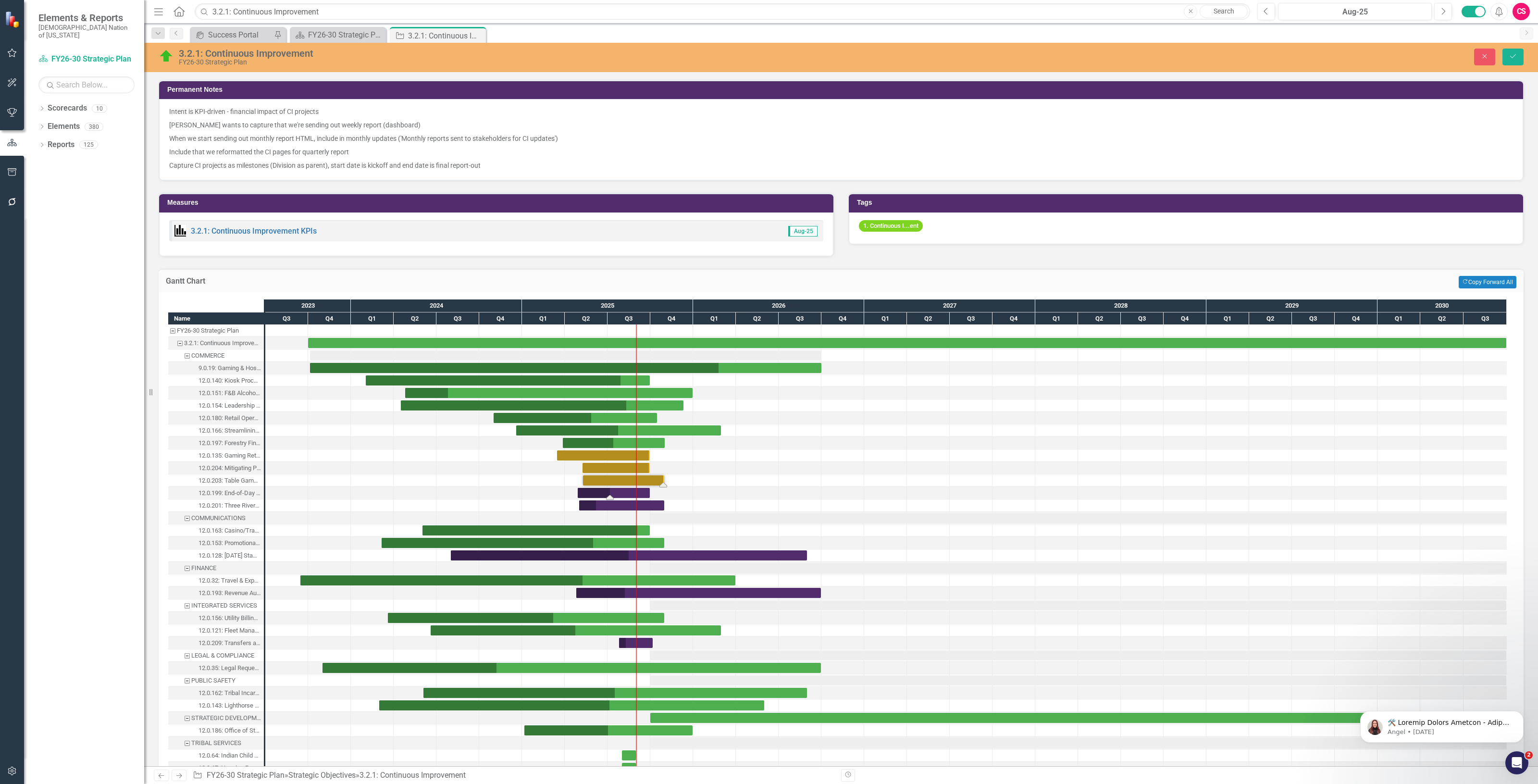
click at [622, 495] on div "Task: Start date: 2025-04-28 End date: 2025-09-30" at bounding box center [613, 493] width 72 height 10
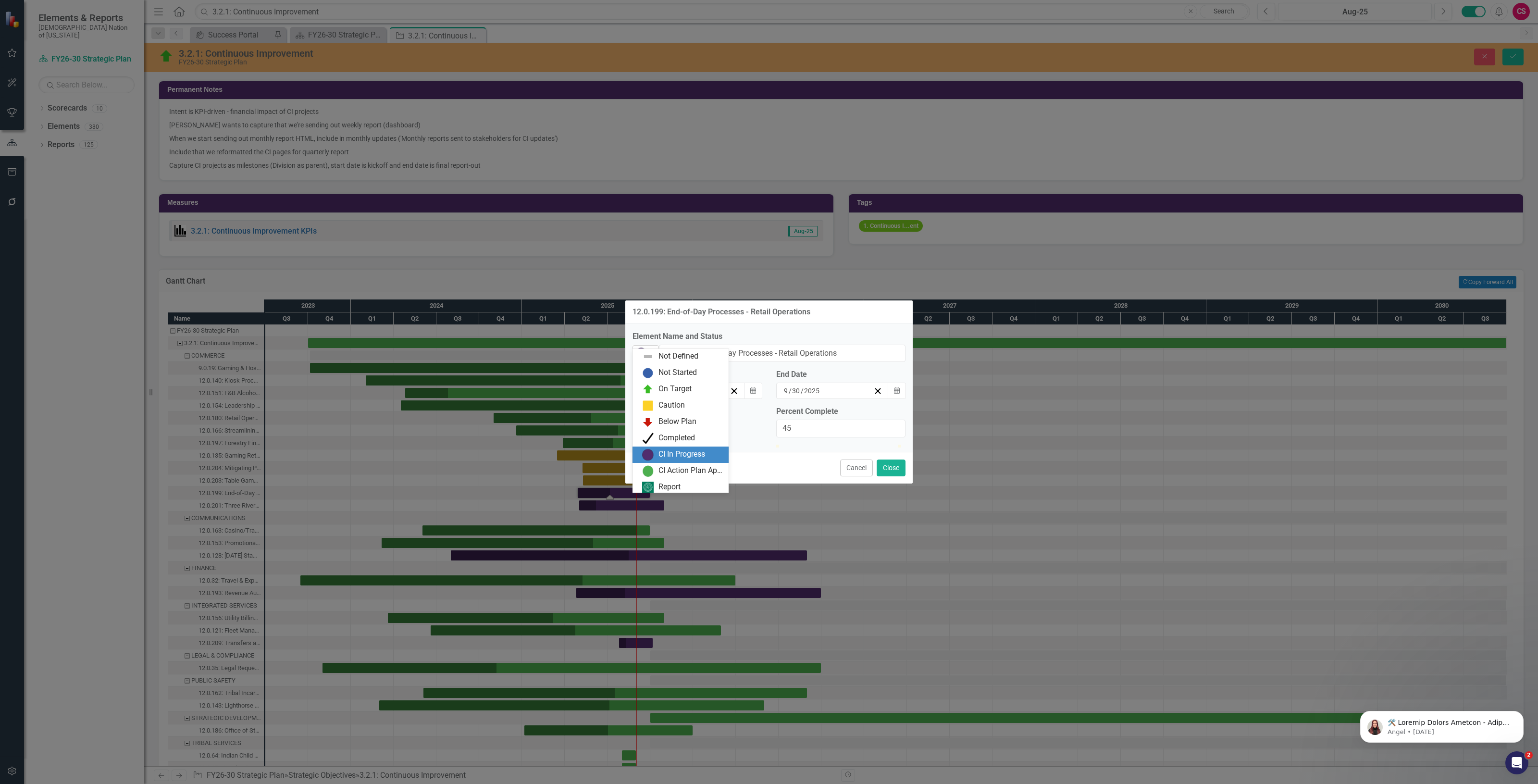
click at [657, 349] on icon "Expand" at bounding box center [653, 353] width 9 height 8
click at [665, 399] on div "Caution" at bounding box center [672, 402] width 27 height 11
type input "100"
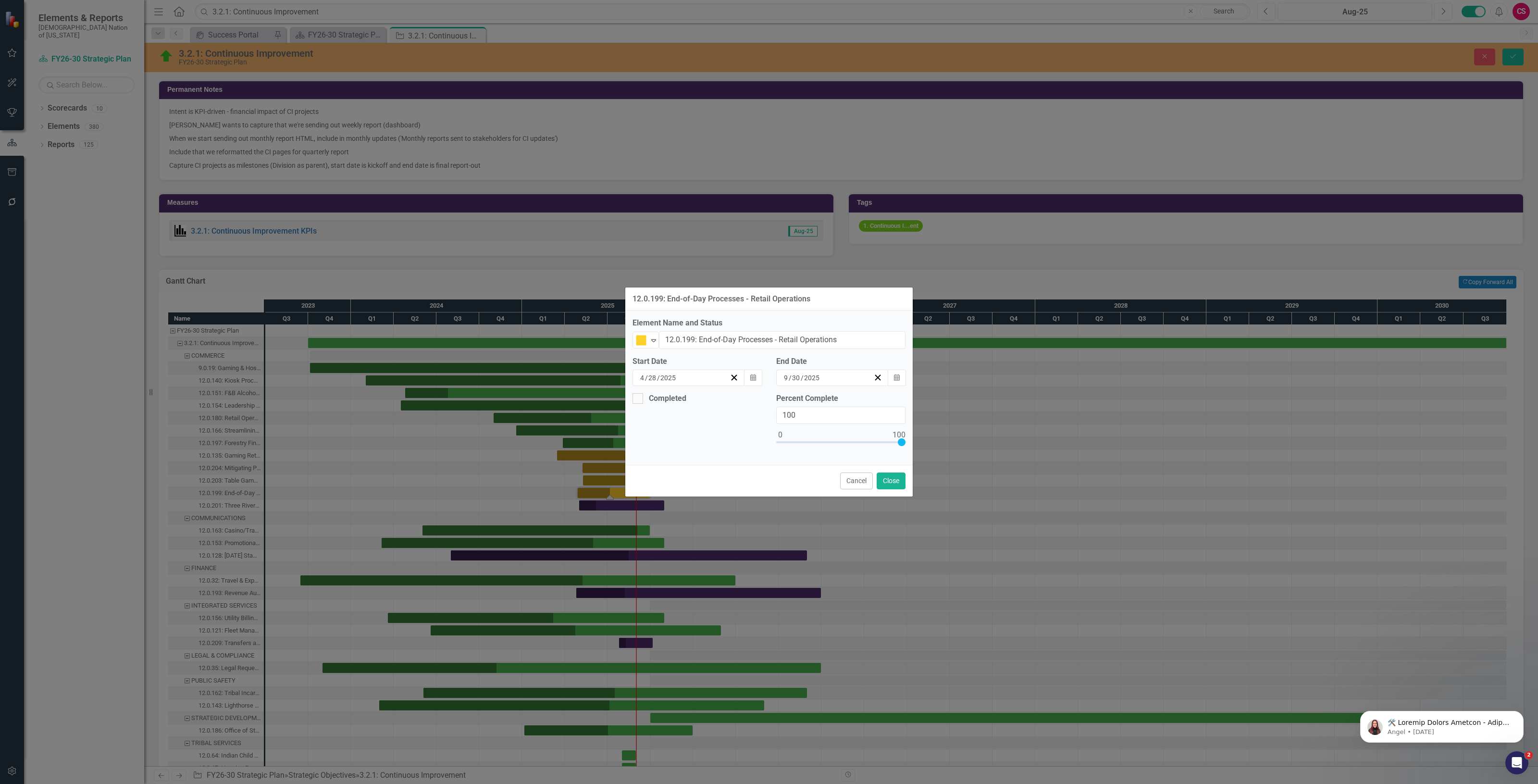
drag, startPoint x: 832, startPoint y: 438, endPoint x: 929, endPoint y: 464, distance: 100.4
click at [952, 443] on div "12.0.199: End-of-Day Processes - Retail Operations Element Name and Status Caut…" at bounding box center [769, 392] width 1538 height 784
click at [890, 482] on button "Close" at bounding box center [890, 481] width 28 height 17
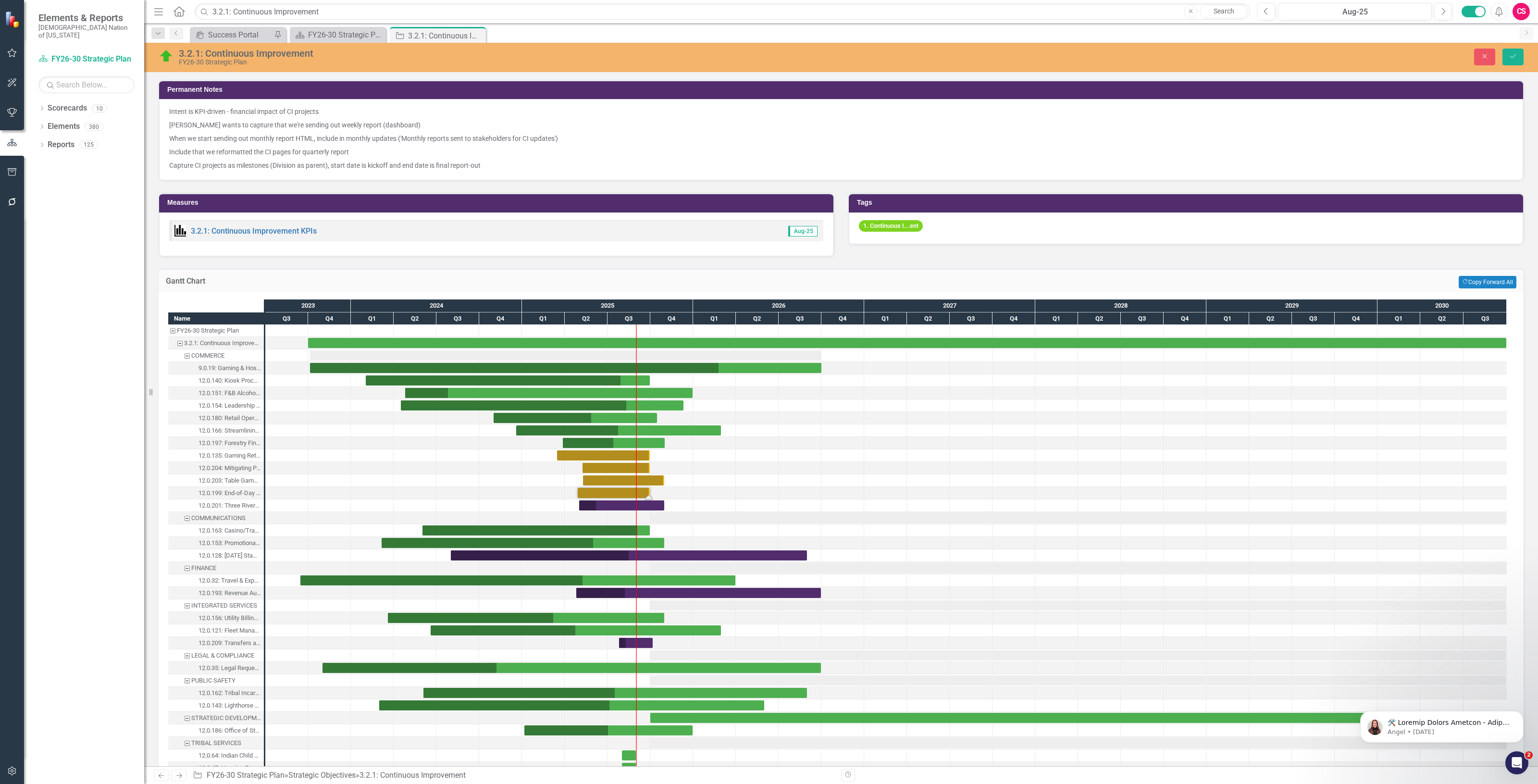
click at [1510, 66] on div "3.2.1: Continuous Improvement FY26-30 Strategic Plan Close Save" at bounding box center [840, 57] width 1393 height 18
click at [1507, 61] on button "Save" at bounding box center [1512, 57] width 21 height 17
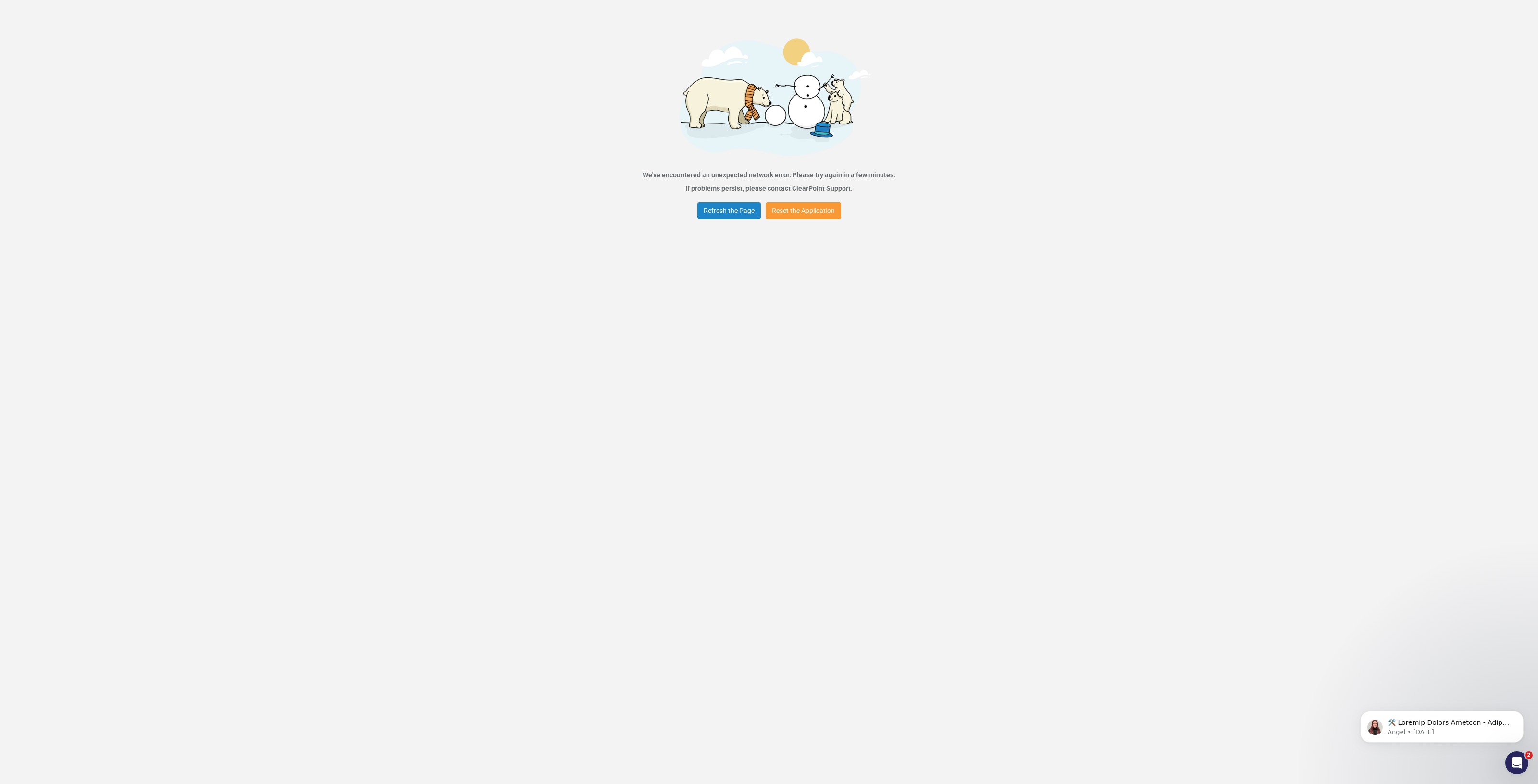
click at [786, 209] on button "Reset the Application" at bounding box center [803, 210] width 75 height 17
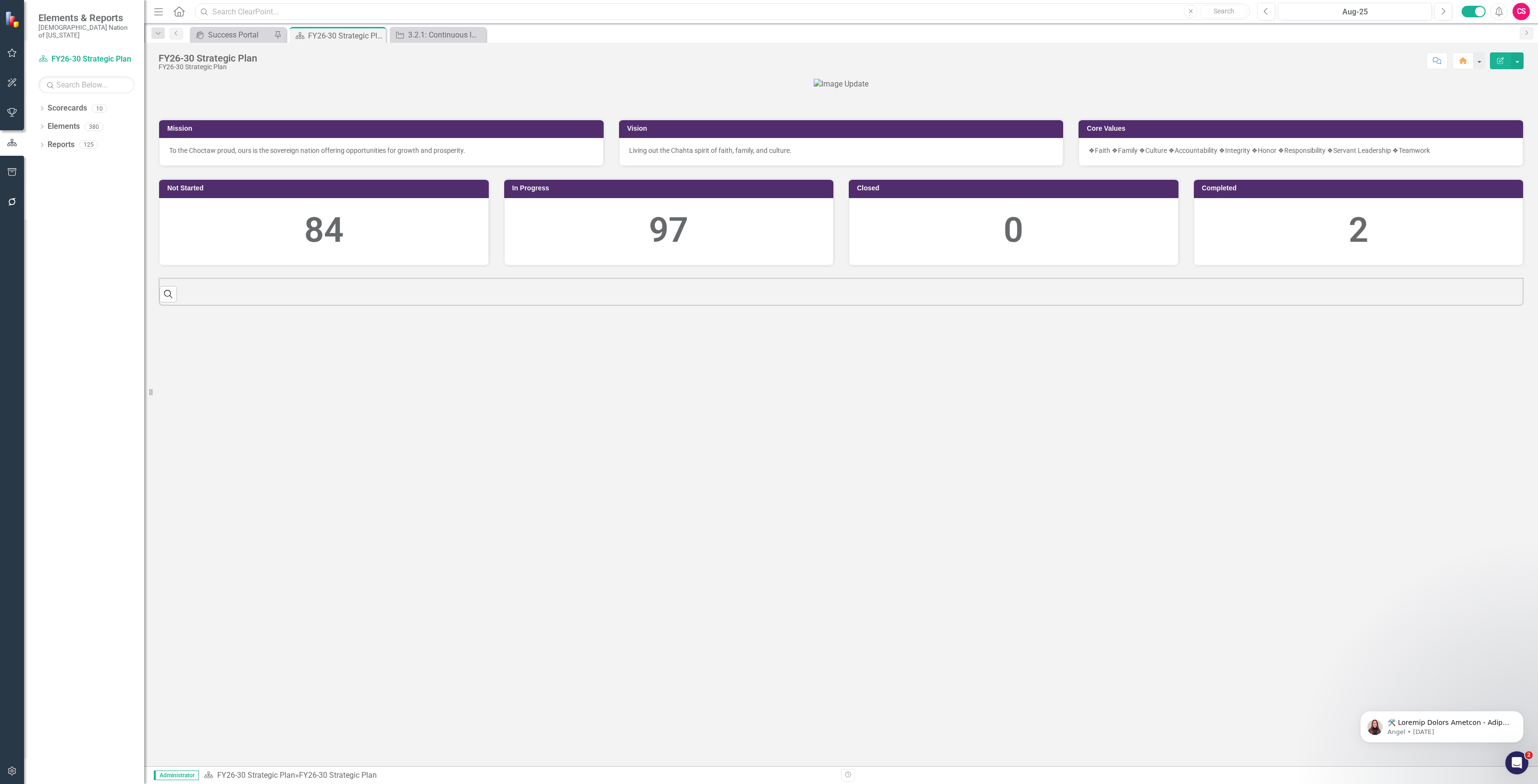
click at [328, 8] on input "text" at bounding box center [722, 12] width 1055 height 17
paste input "3.2.1: Continuous Improvement"
type input "3.2.1: Continuous Improvement"
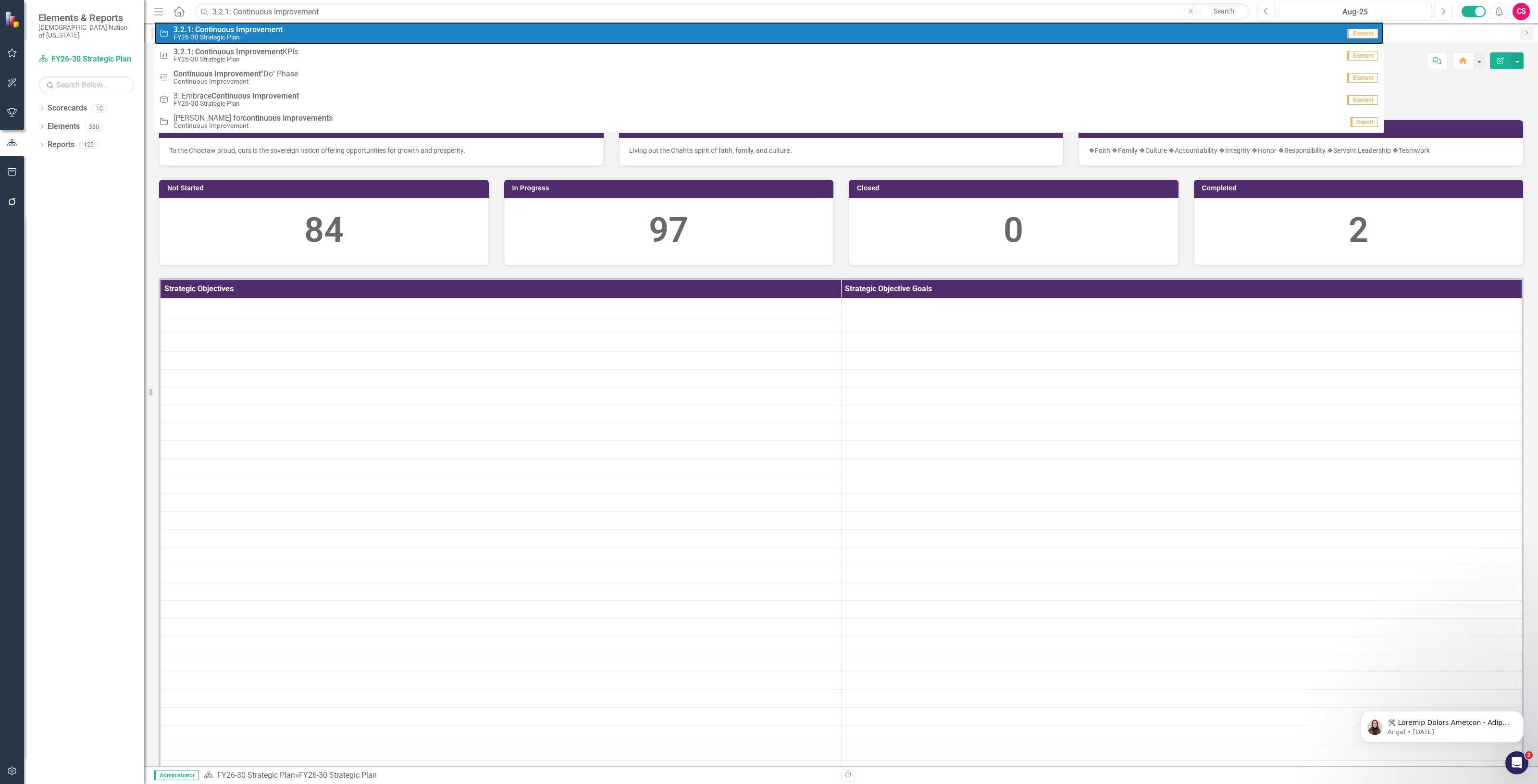
click at [228, 31] on strong "Continuous" at bounding box center [214, 29] width 39 height 9
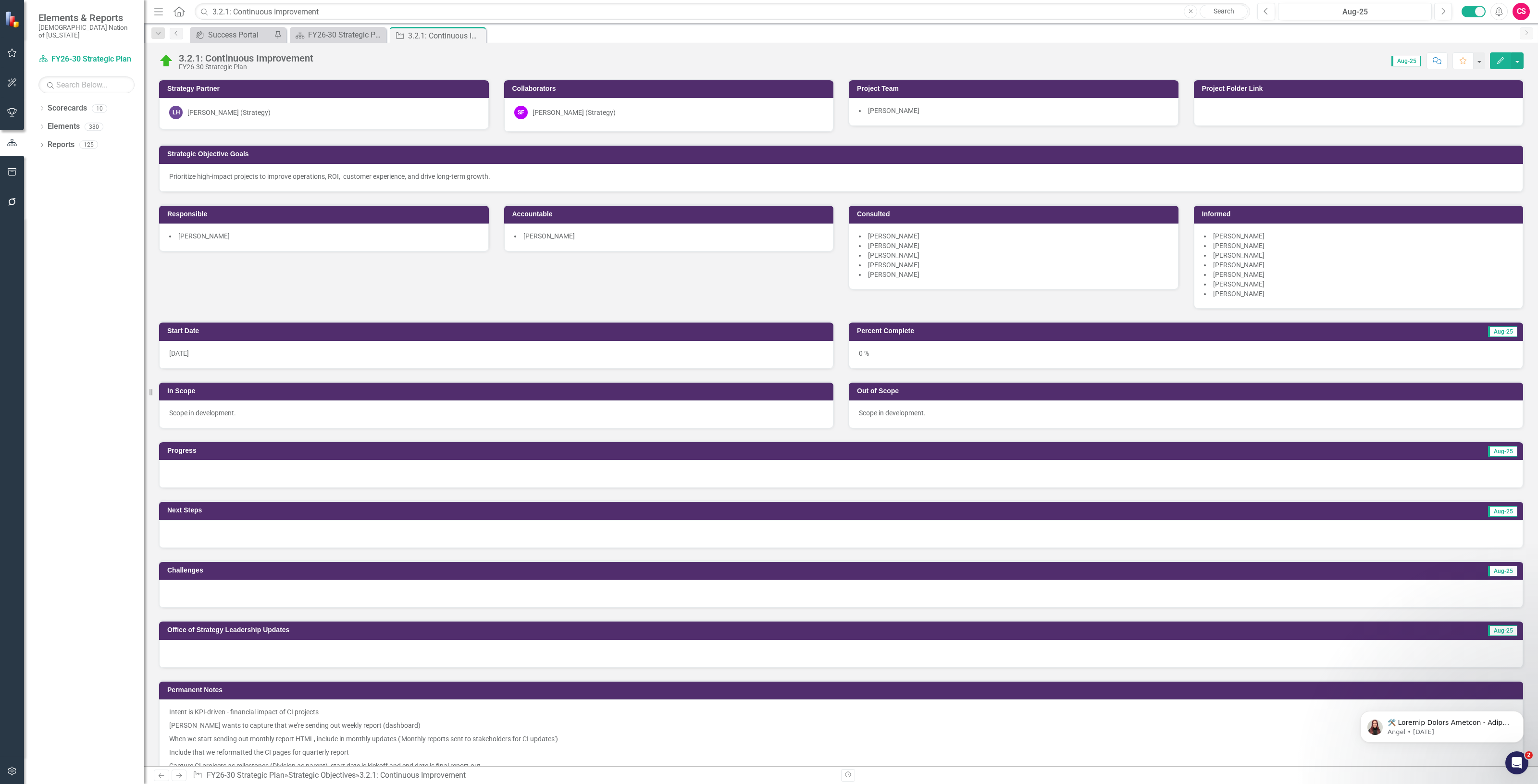
scroll to position [567, 0]
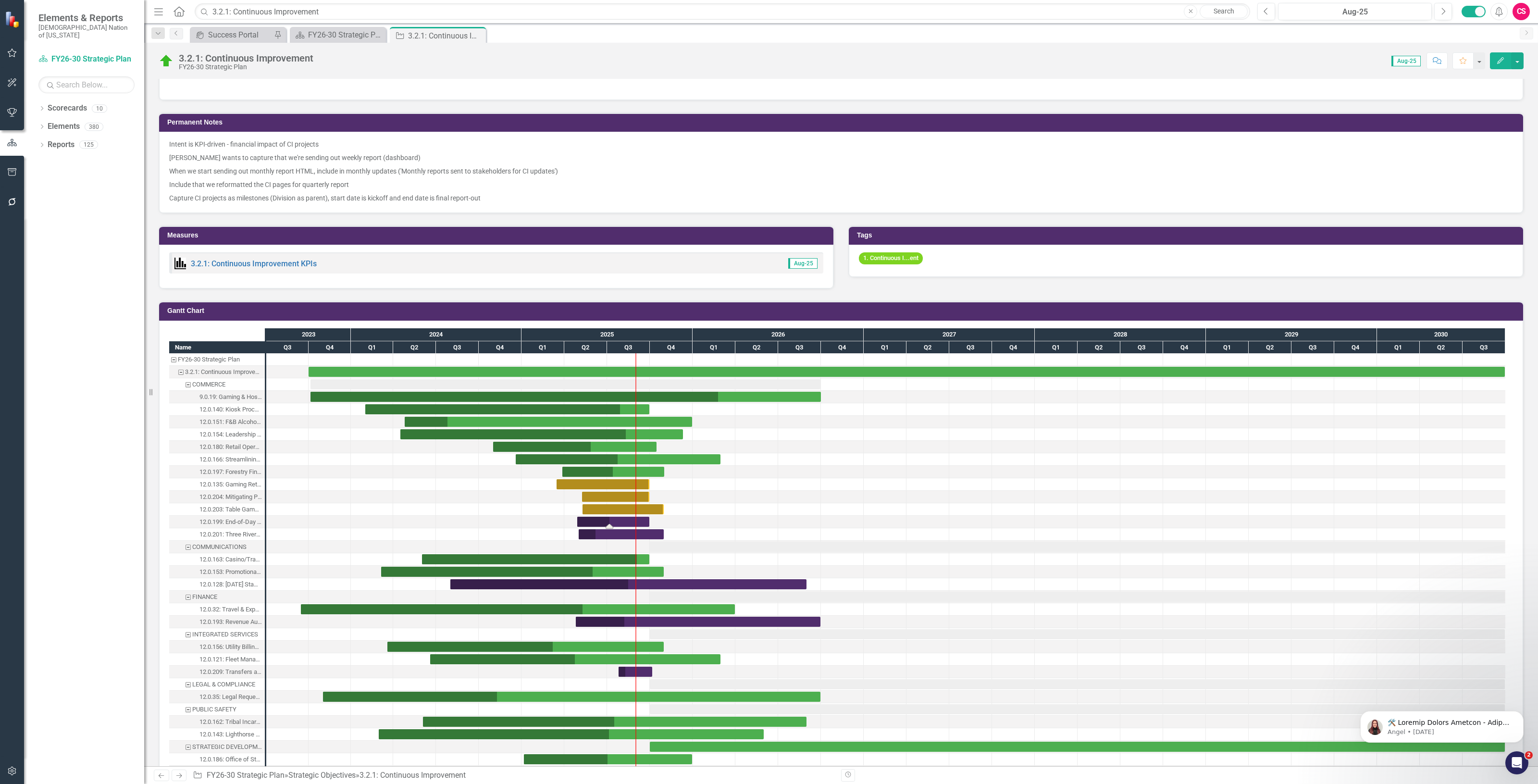
click at [606, 518] on div "Task: Start date: 2025-04-28 End date: 2025-09-30" at bounding box center [613, 522] width 72 height 10
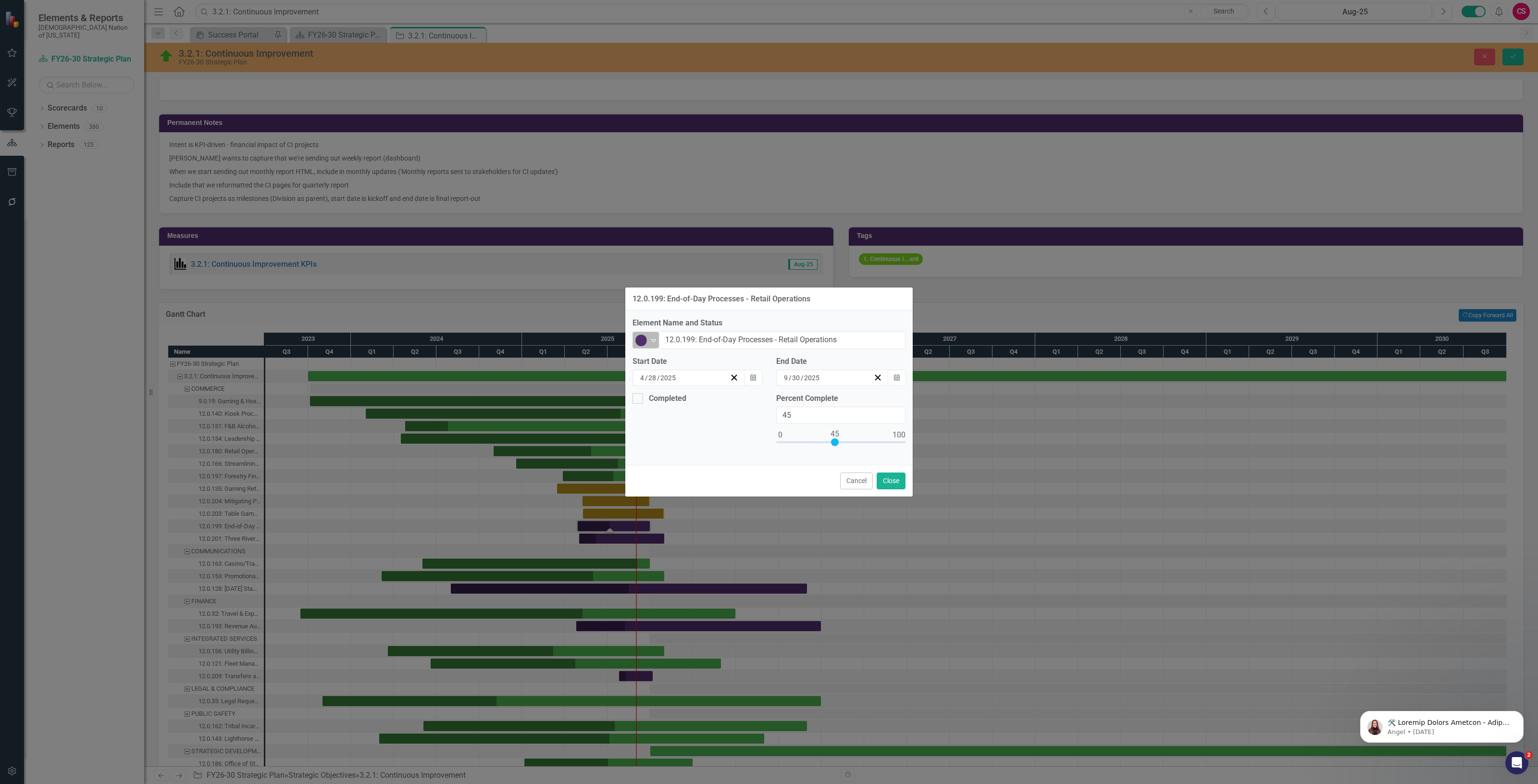
click at [647, 339] on img at bounding box center [641, 340] width 12 height 12
click at [668, 398] on div "Caution" at bounding box center [672, 402] width 27 height 11
type input "100"
drag, startPoint x: 838, startPoint y: 443, endPoint x: 949, endPoint y: 443, distance: 111.0
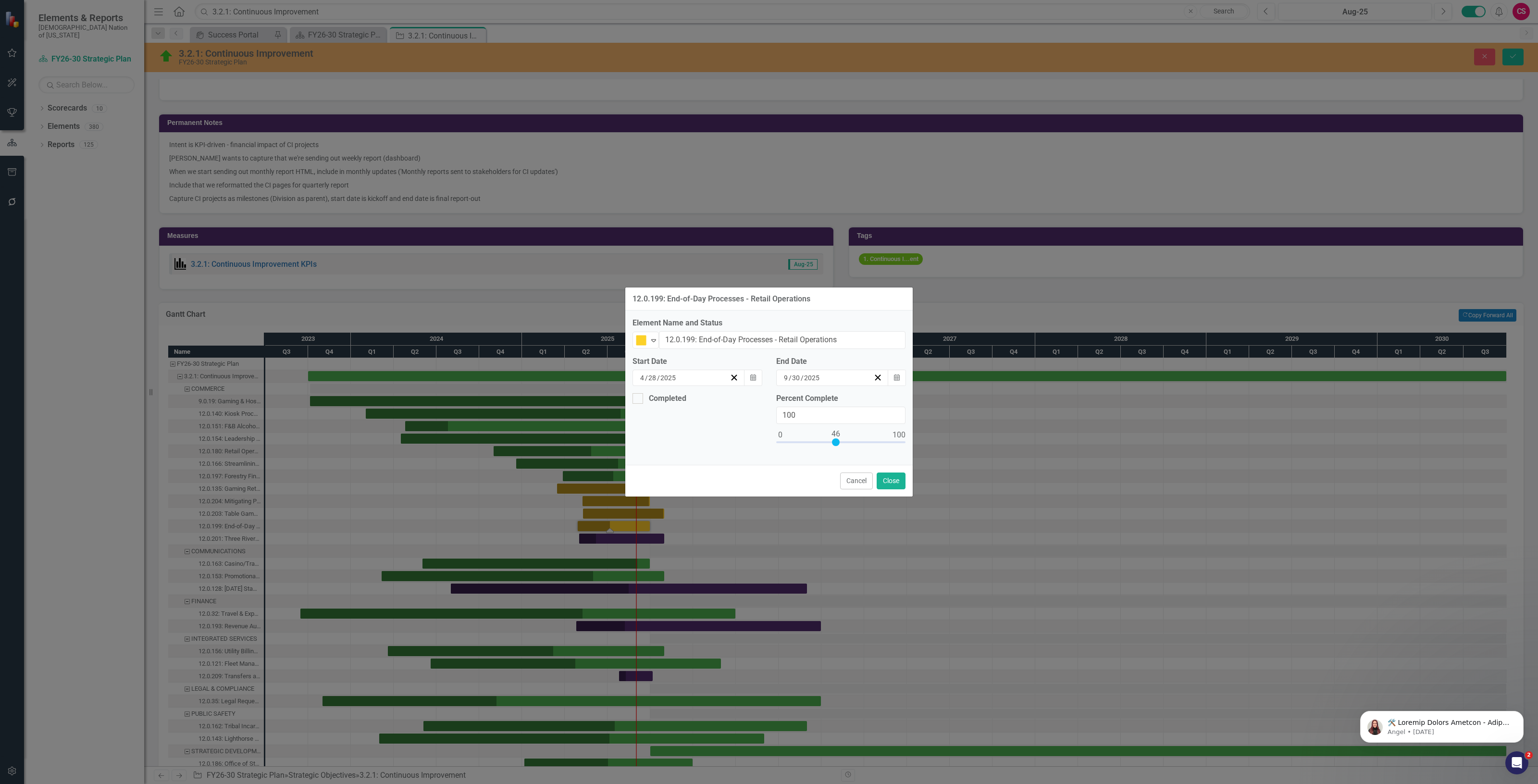
click at [949, 443] on div "12.0.199: End-of-Day Processes - Retail Operations Element Name and Status Caut…" at bounding box center [769, 392] width 1538 height 784
click at [903, 470] on div "Cancel Close" at bounding box center [768, 481] width 287 height 32
click at [897, 479] on button "Close" at bounding box center [890, 481] width 28 height 17
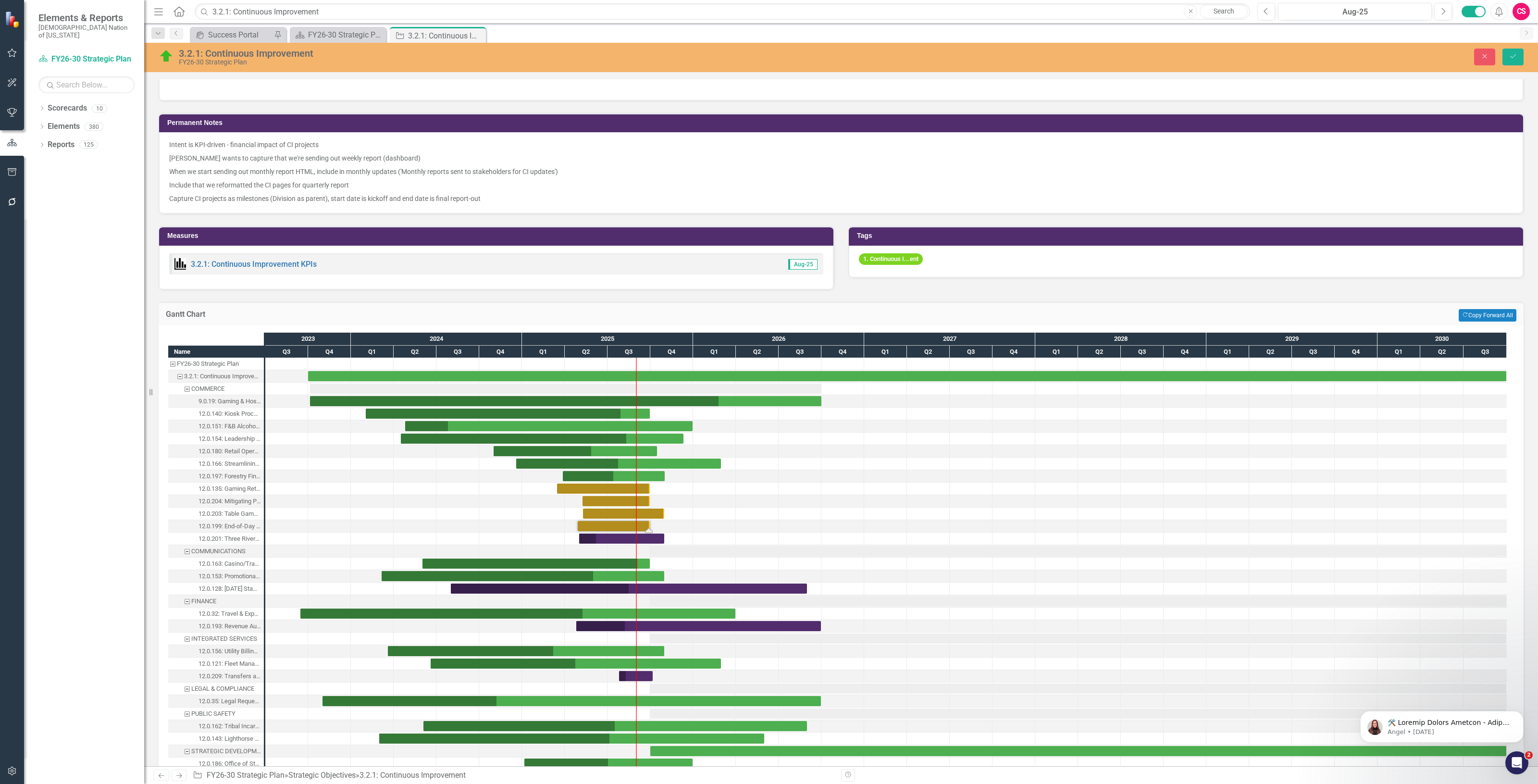
click at [601, 537] on div "Task: Start date: 2025-05-01 End date: 2025-10-31" at bounding box center [622, 539] width 85 height 10
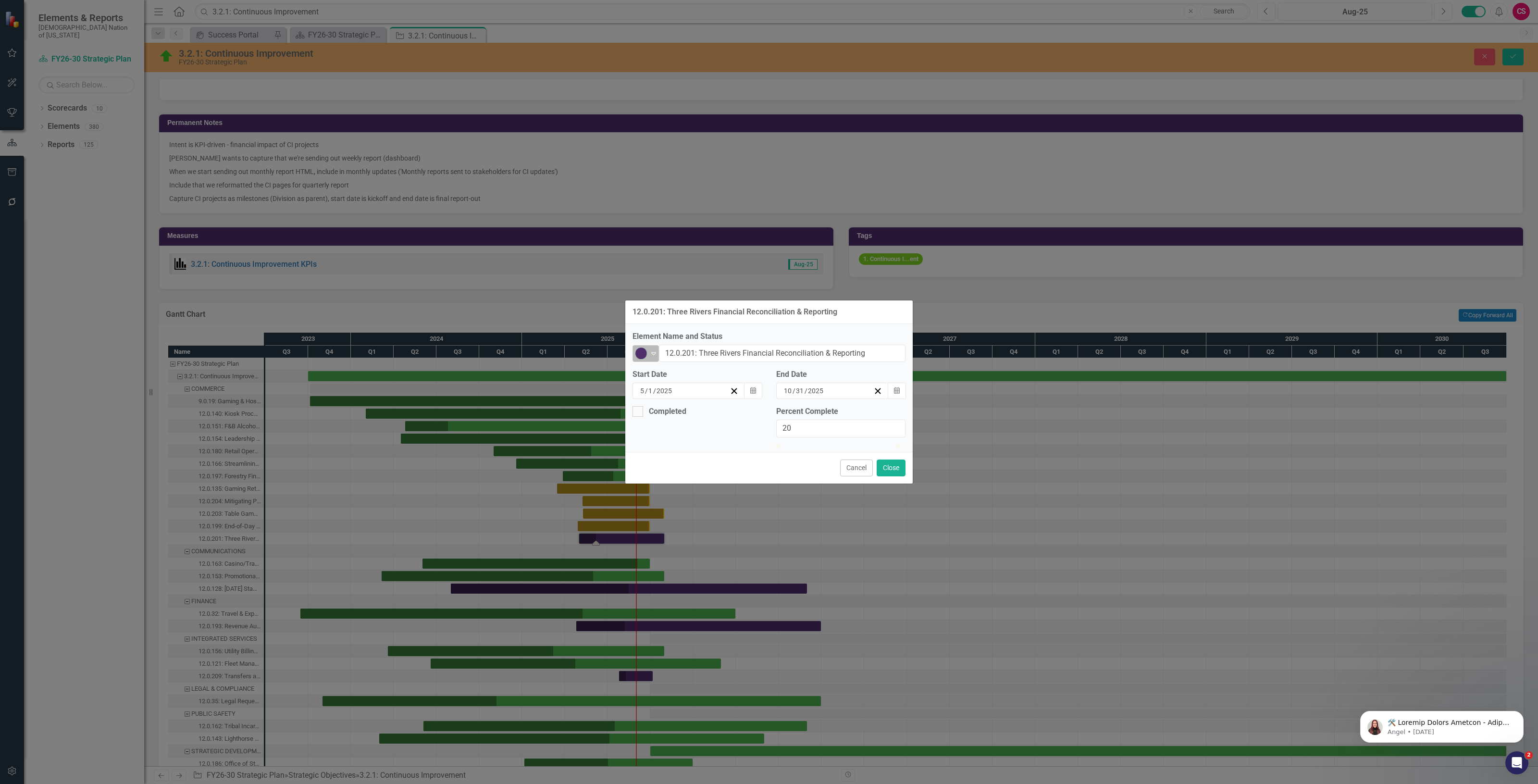
click at [649, 349] on icon "Expand" at bounding box center [653, 353] width 9 height 8
click at [661, 404] on div "Caution" at bounding box center [672, 402] width 27 height 11
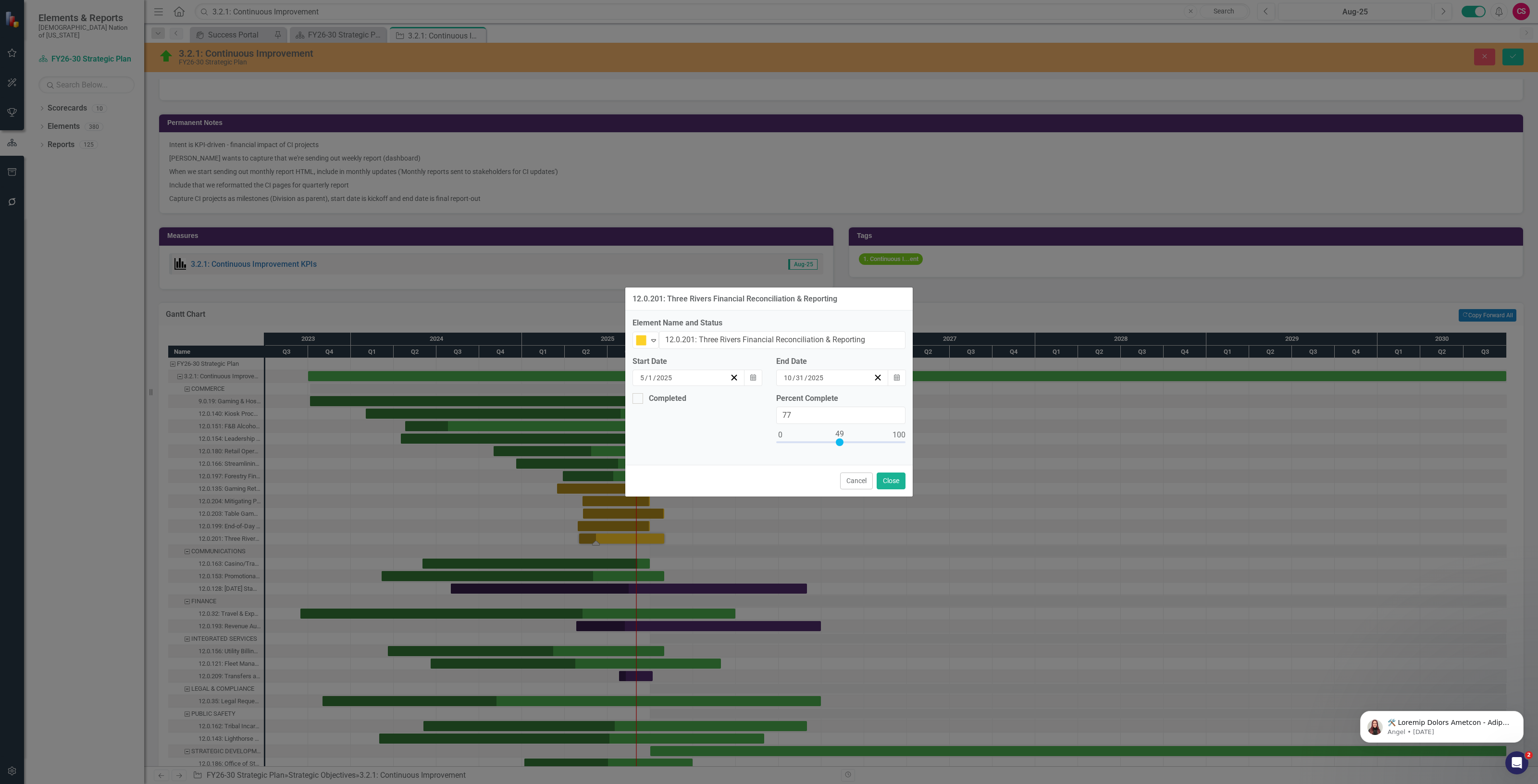
type input "100"
drag, startPoint x: 801, startPoint y: 438, endPoint x: 1051, endPoint y: 439, distance: 250.0
click at [1051, 439] on div "12.0.201: Three Rivers Financial Reconciliation & Reporting Element Name and St…" at bounding box center [769, 392] width 1538 height 784
click at [892, 476] on button "Close" at bounding box center [890, 481] width 28 height 17
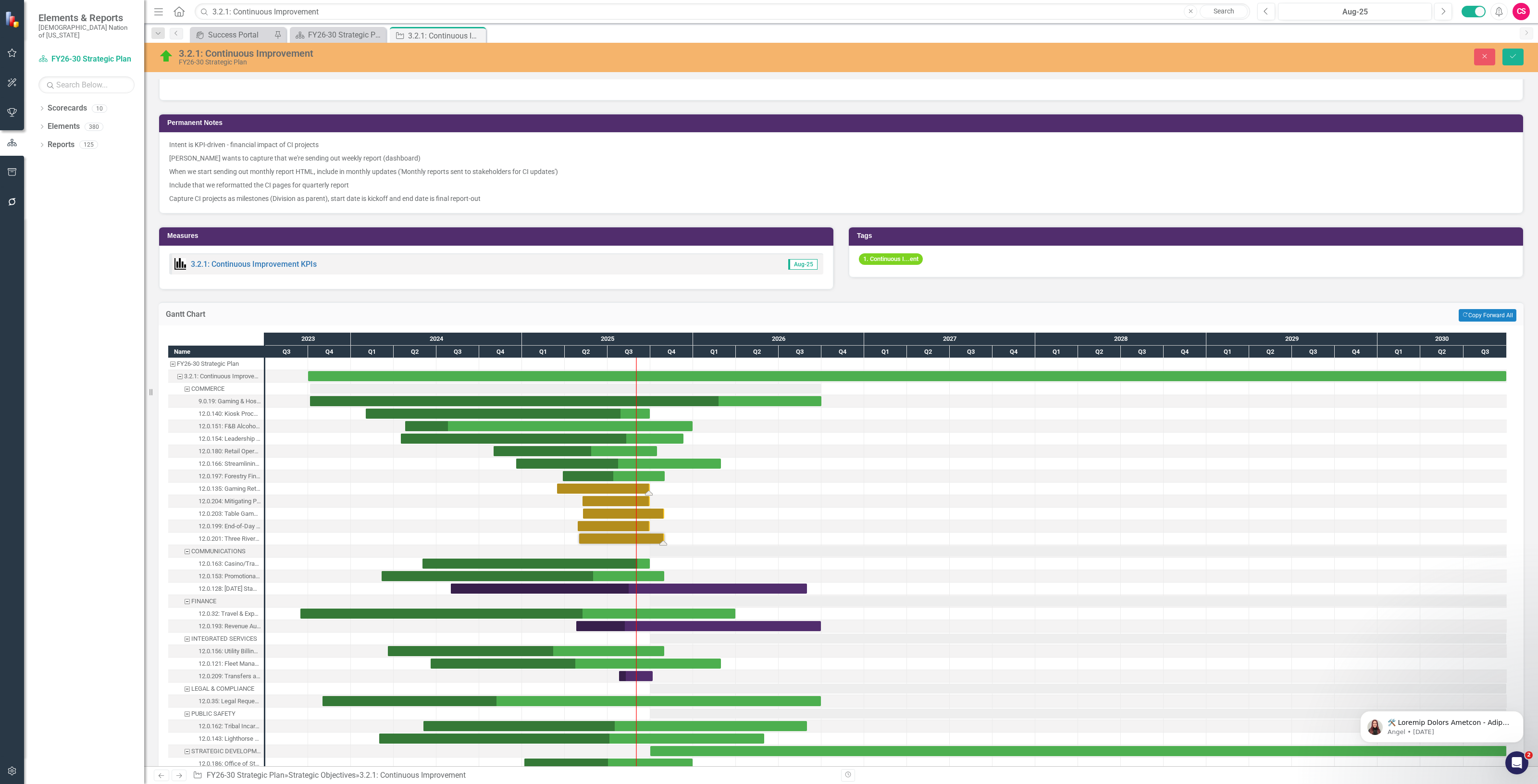
click at [591, 489] on div "Task: Start date: 2025-03-15 End date: 2025-09-30" at bounding box center [603, 488] width 93 height 10
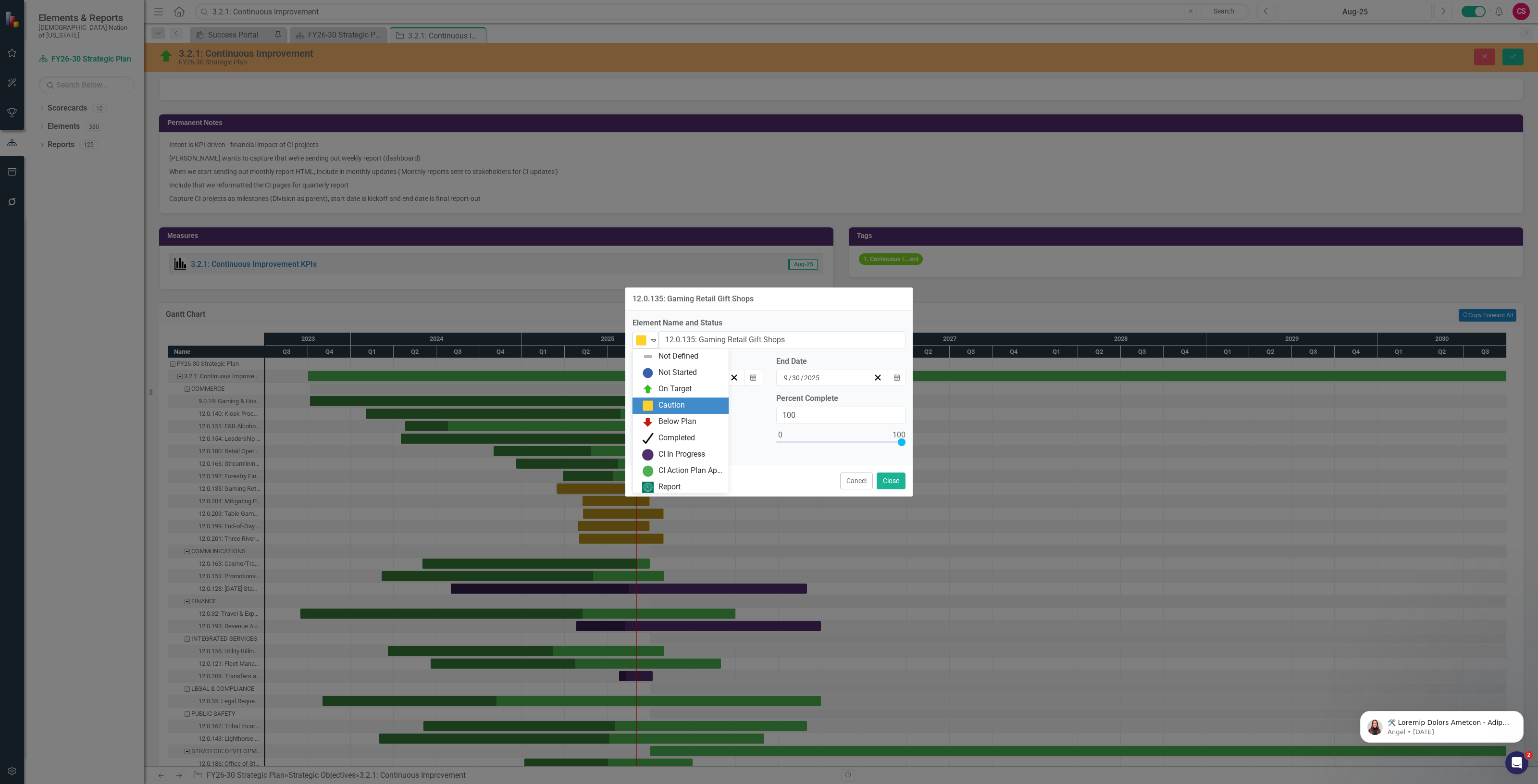
click at [637, 342] on img at bounding box center [641, 340] width 12 height 12
drag, startPoint x: 675, startPoint y: 420, endPoint x: 818, endPoint y: 423, distance: 143.0
click at [676, 420] on div "Below Plan" at bounding box center [677, 418] width 38 height 11
drag, startPoint x: 897, startPoint y: 486, endPoint x: 867, endPoint y: 479, distance: 30.8
click at [897, 485] on button "Close" at bounding box center [890, 481] width 28 height 17
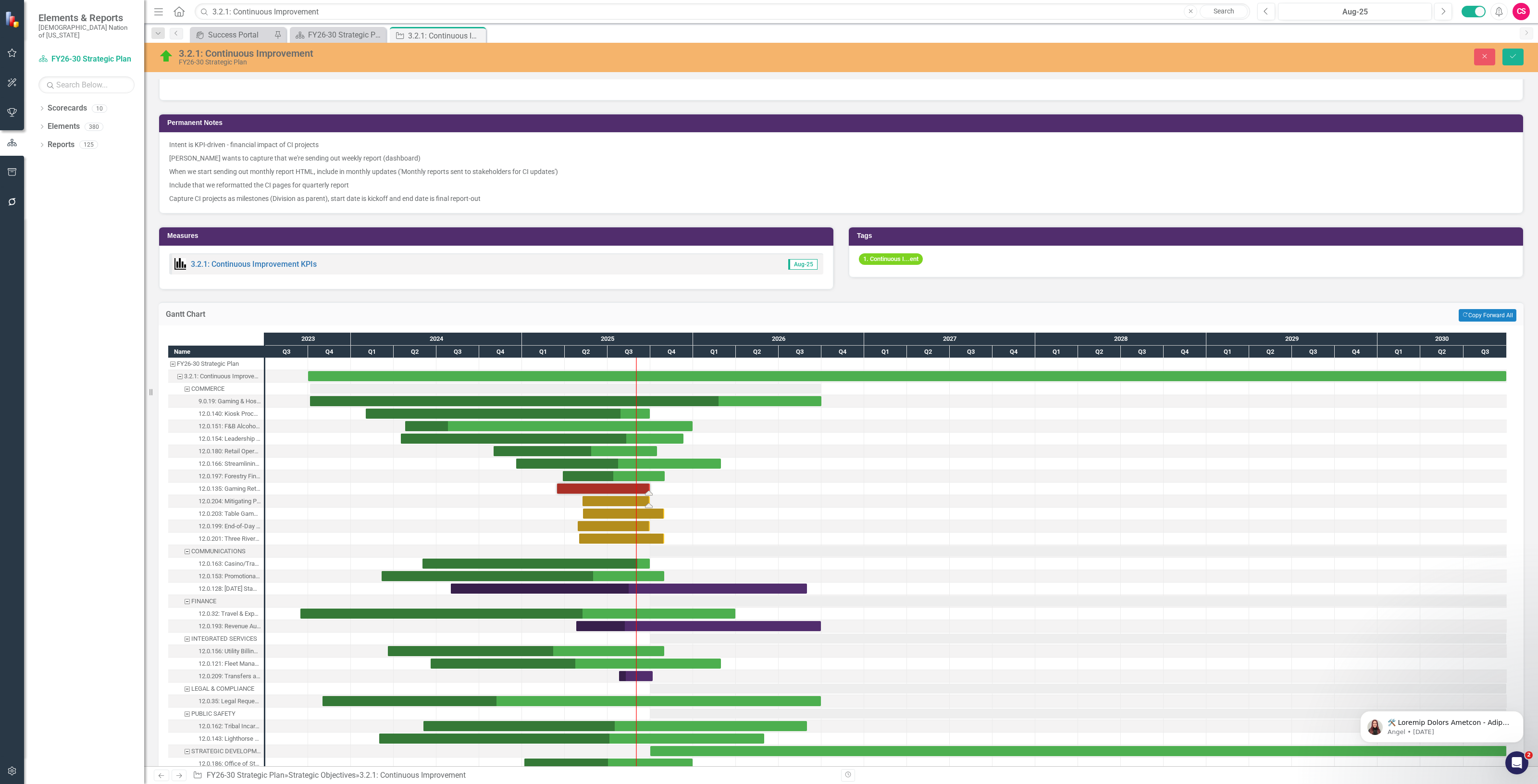
click at [625, 496] on div "Task: Start date: 2025-05-08 End date: 2025-09-30" at bounding box center [616, 501] width 67 height 10
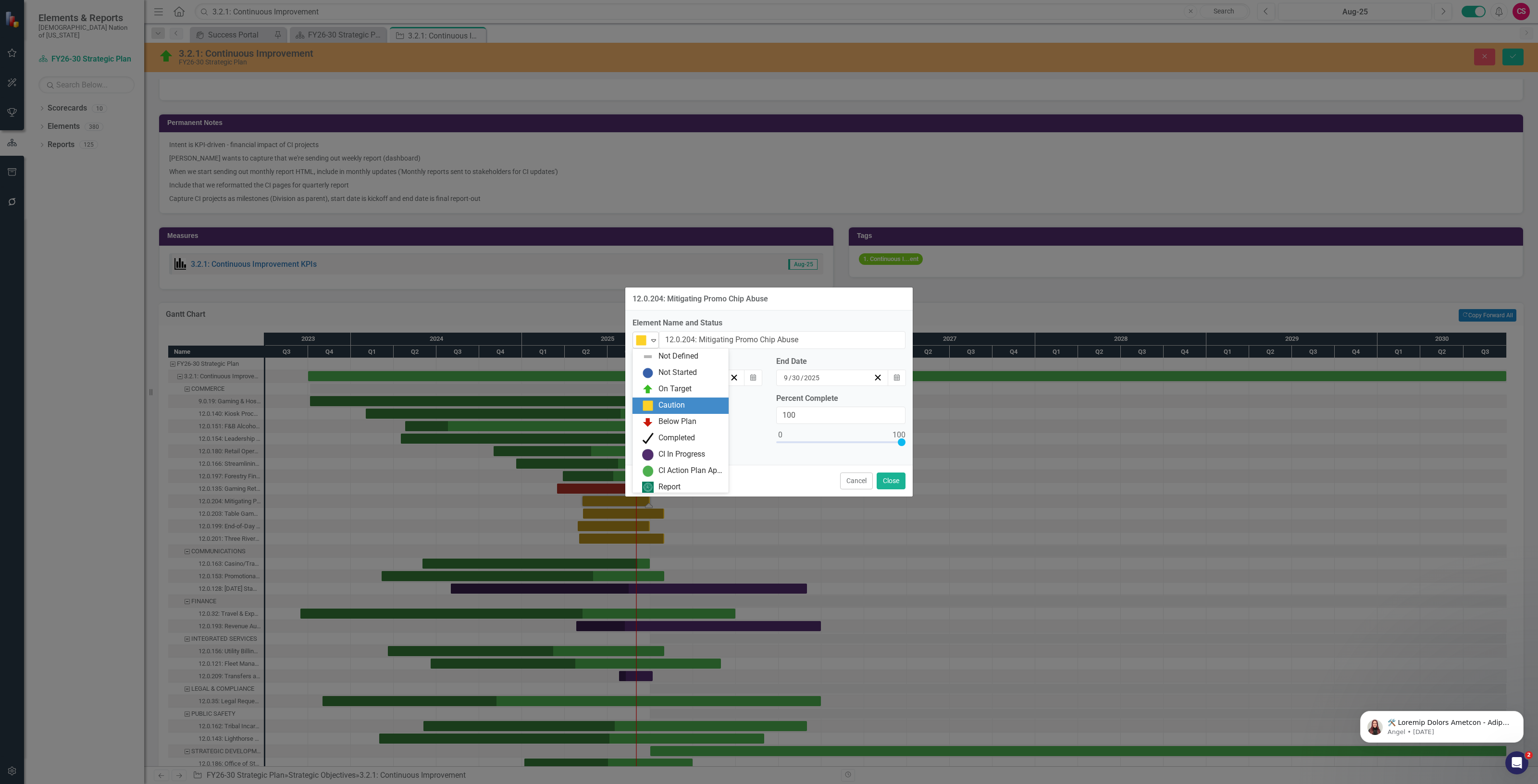
click at [644, 347] on div "Caution Expand" at bounding box center [646, 340] width 27 height 17
click at [663, 422] on div "Below Plan" at bounding box center [677, 418] width 38 height 11
click at [897, 482] on button "Close" at bounding box center [890, 481] width 28 height 17
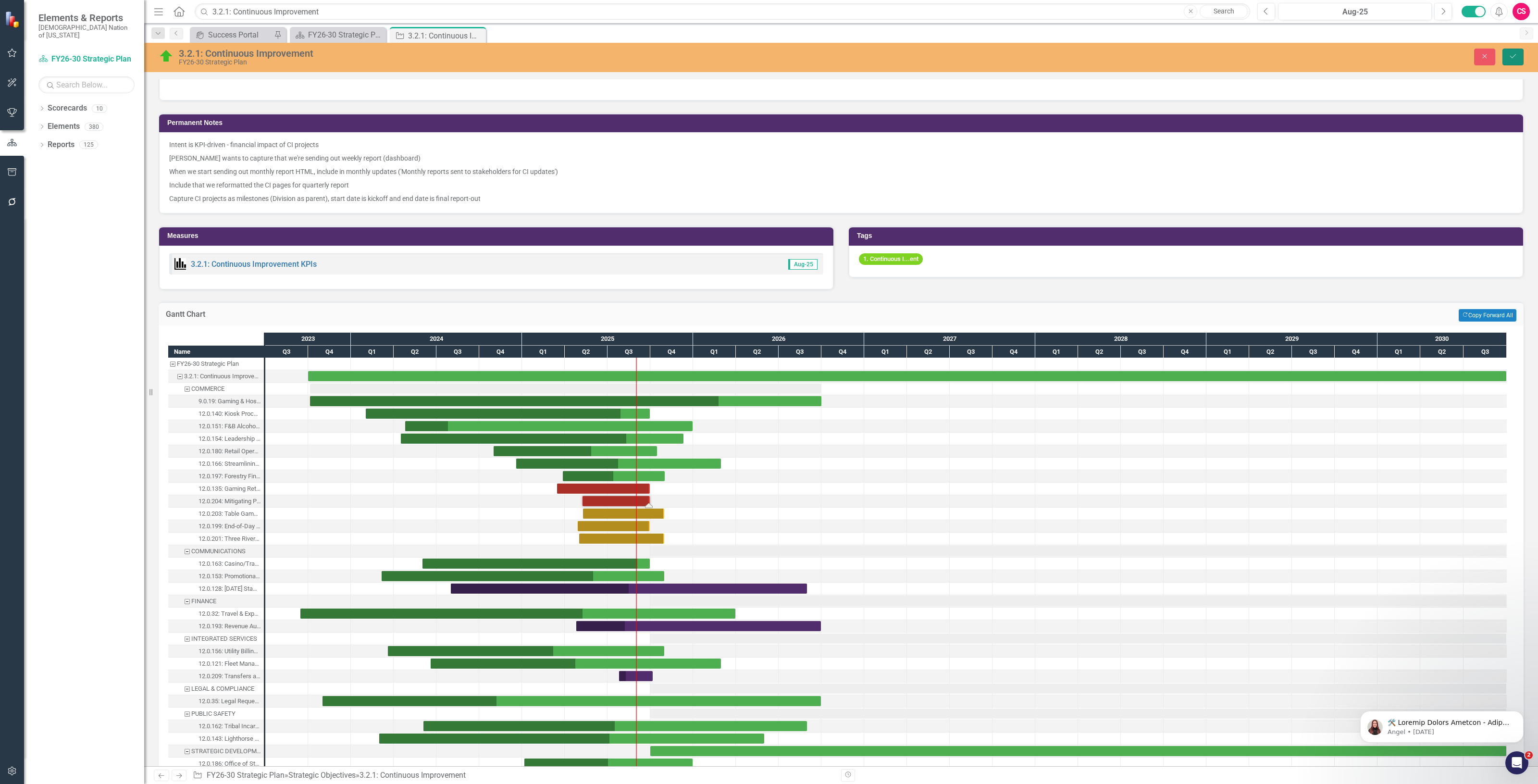
click at [1507, 59] on button "Save" at bounding box center [1512, 57] width 21 height 17
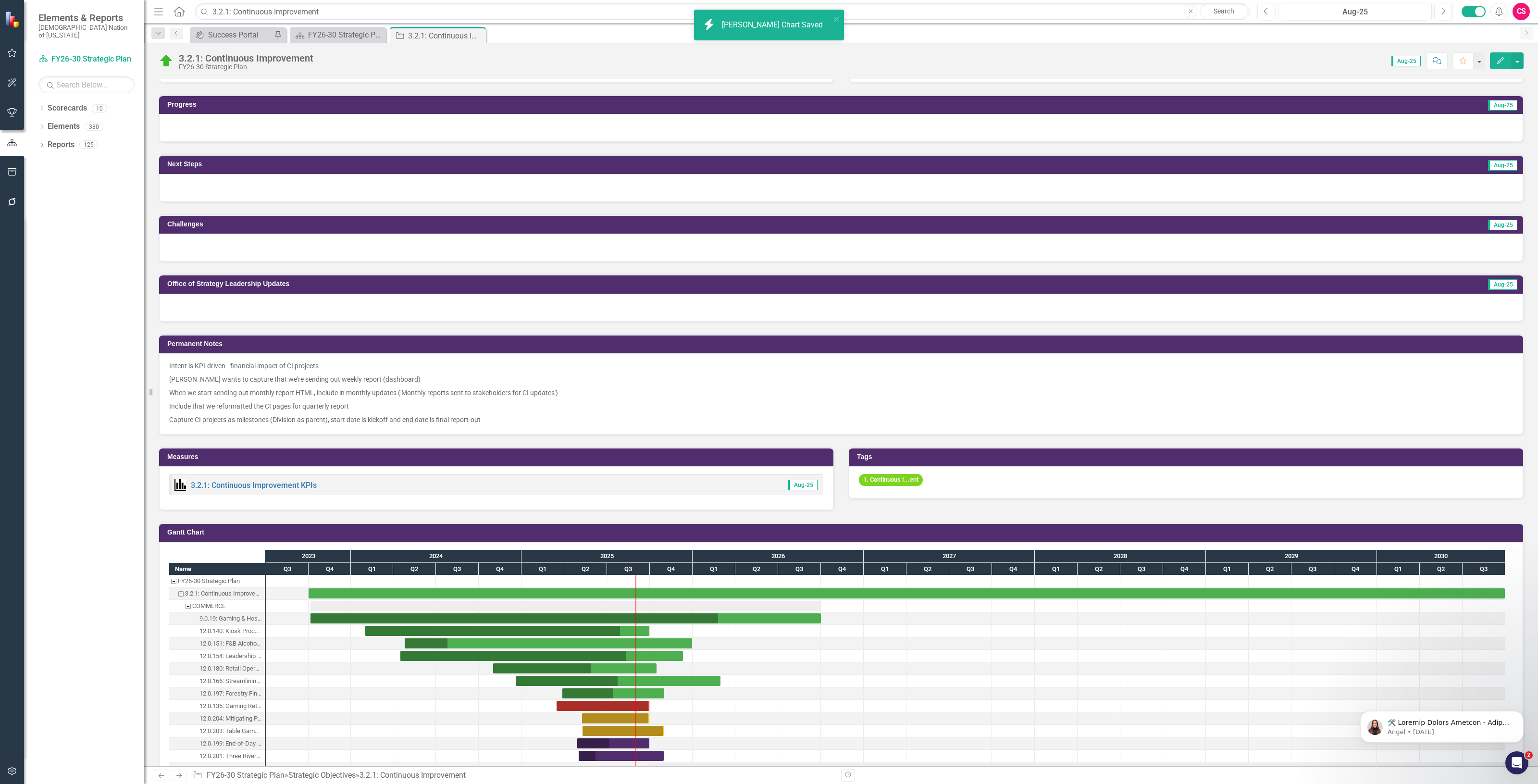
scroll to position [420, 0]
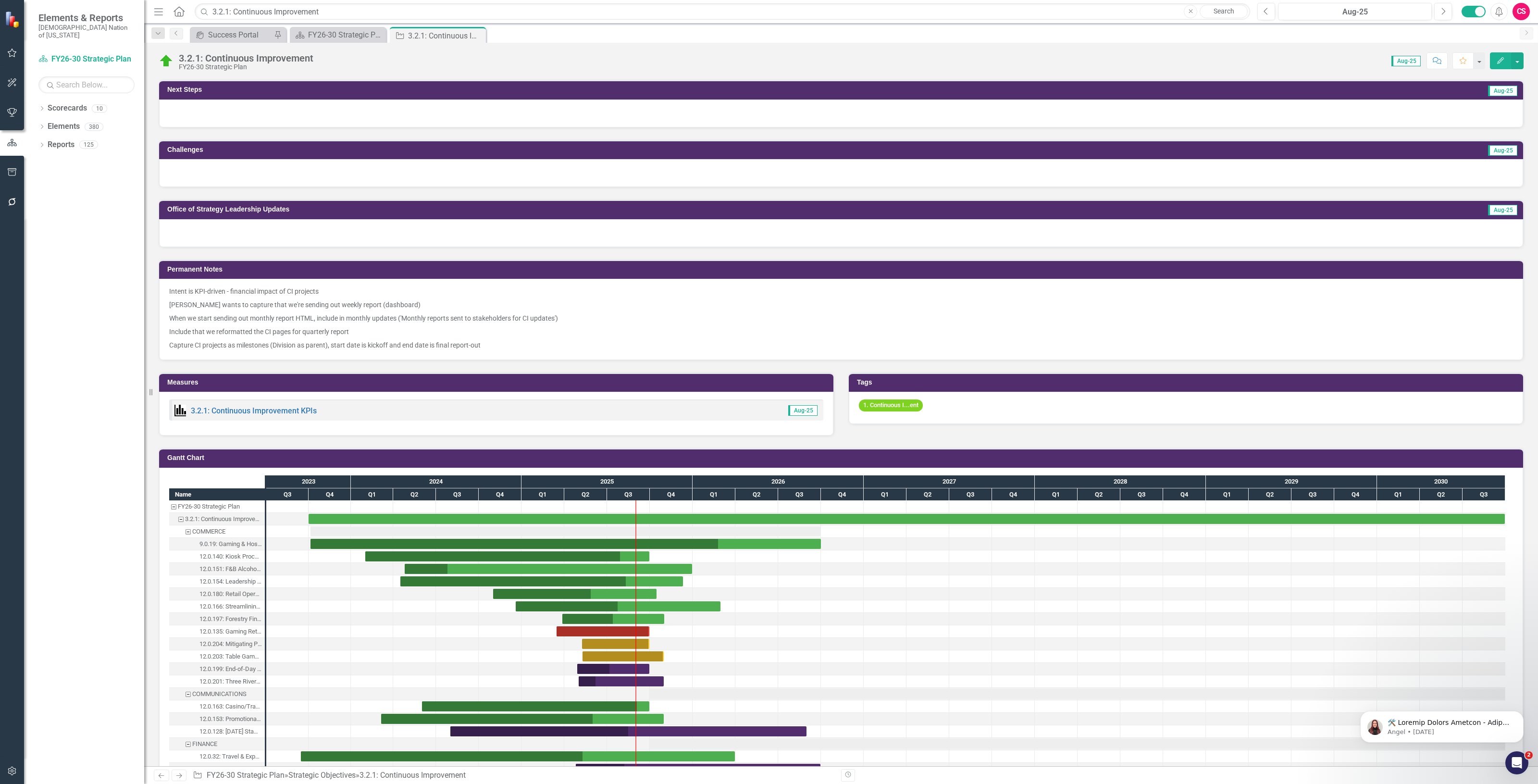
click at [748, 56] on div "Score: 0.00 Aug-25 Completed Comment Favorite Edit" at bounding box center [921, 61] width 1205 height 17
click at [598, 631] on div "Task: Start date: 2025-03-15 End date: 2025-09-30" at bounding box center [602, 631] width 93 height 10
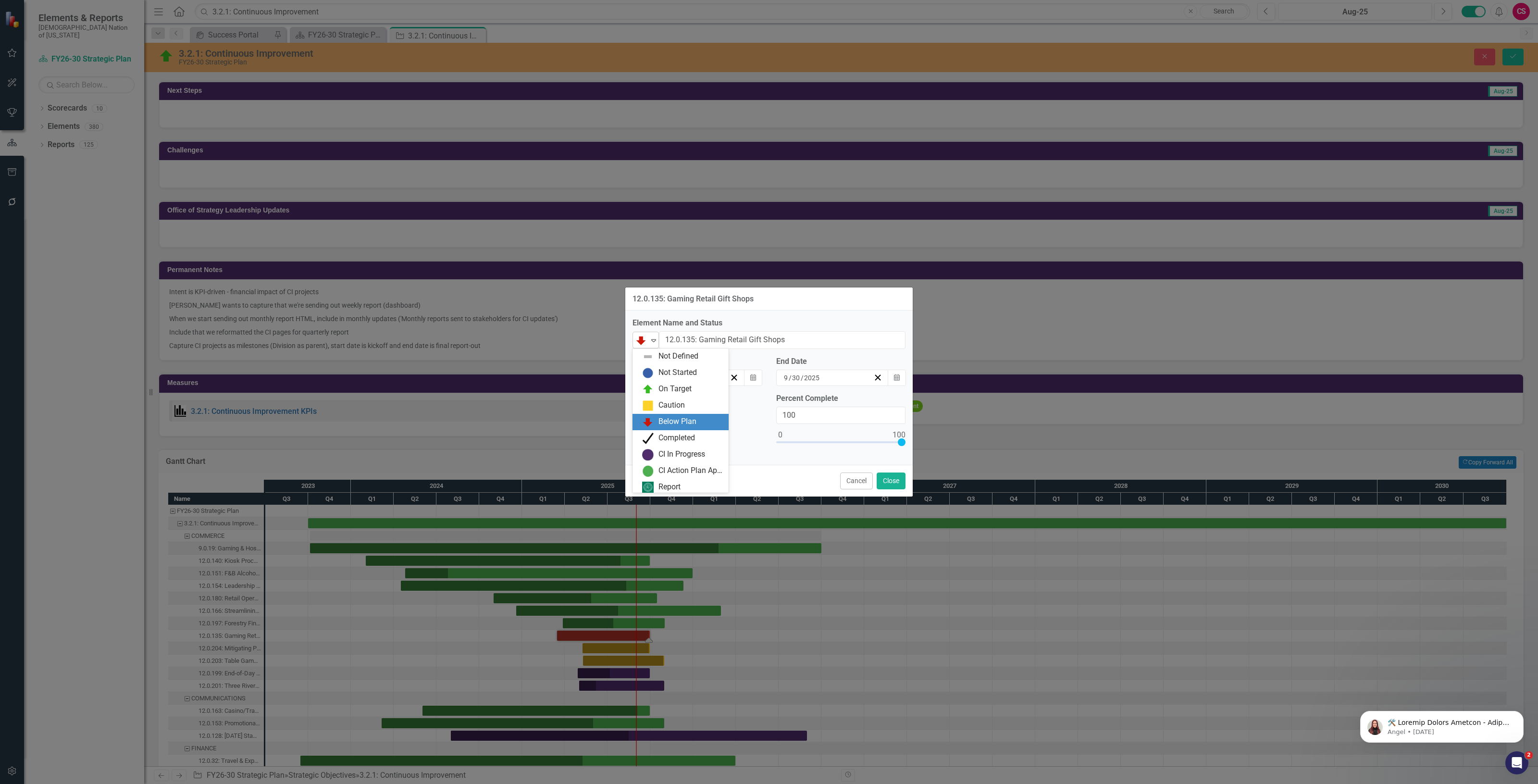
click at [645, 334] on img at bounding box center [641, 340] width 12 height 12
click at [659, 370] on div "Not Started" at bounding box center [678, 369] width 39 height 11
click at [890, 482] on button "Close" at bounding box center [890, 481] width 28 height 17
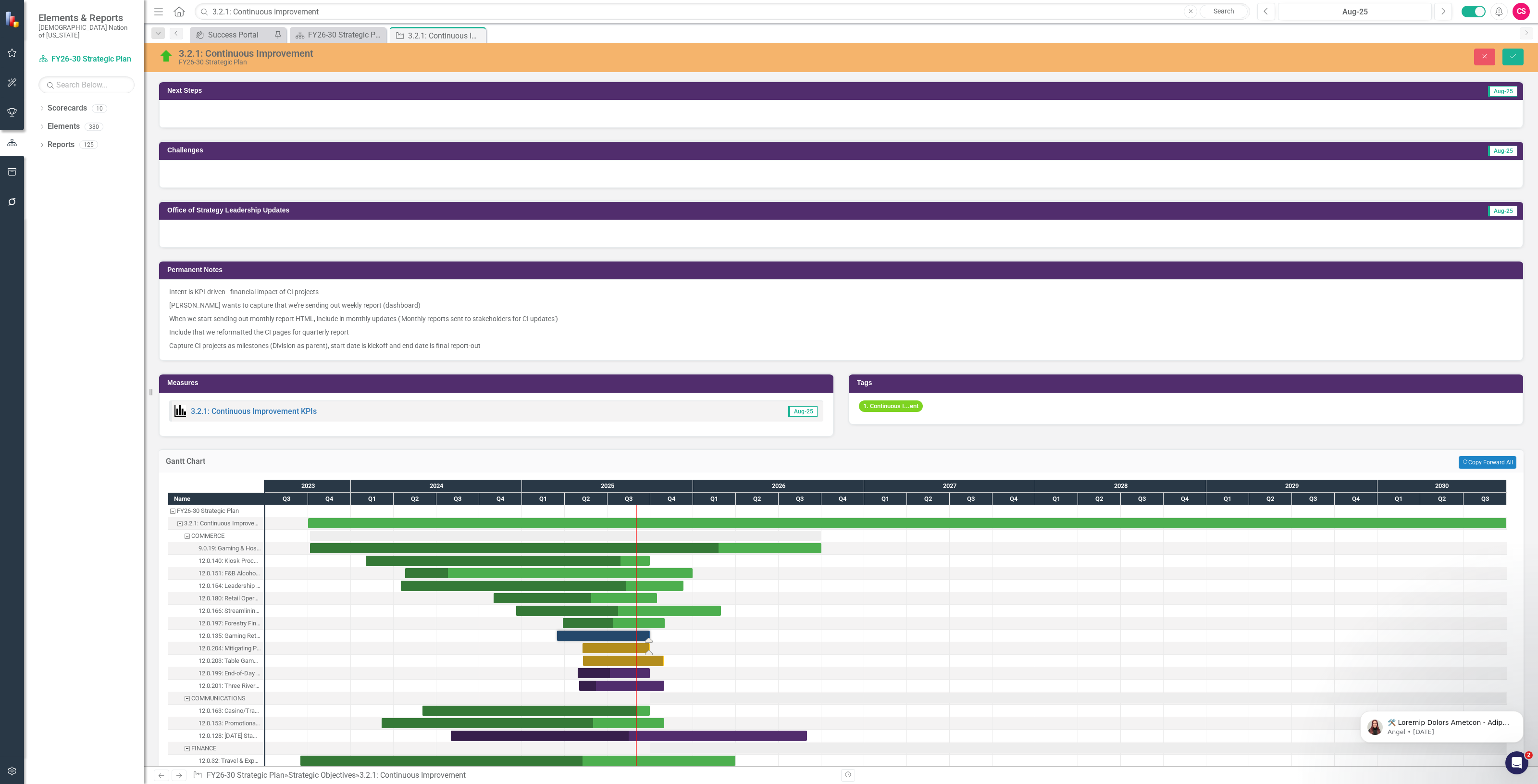
click at [614, 645] on div "Task: Start date: 2025-05-08 End date: 2025-09-30" at bounding box center [616, 647] width 67 height 10
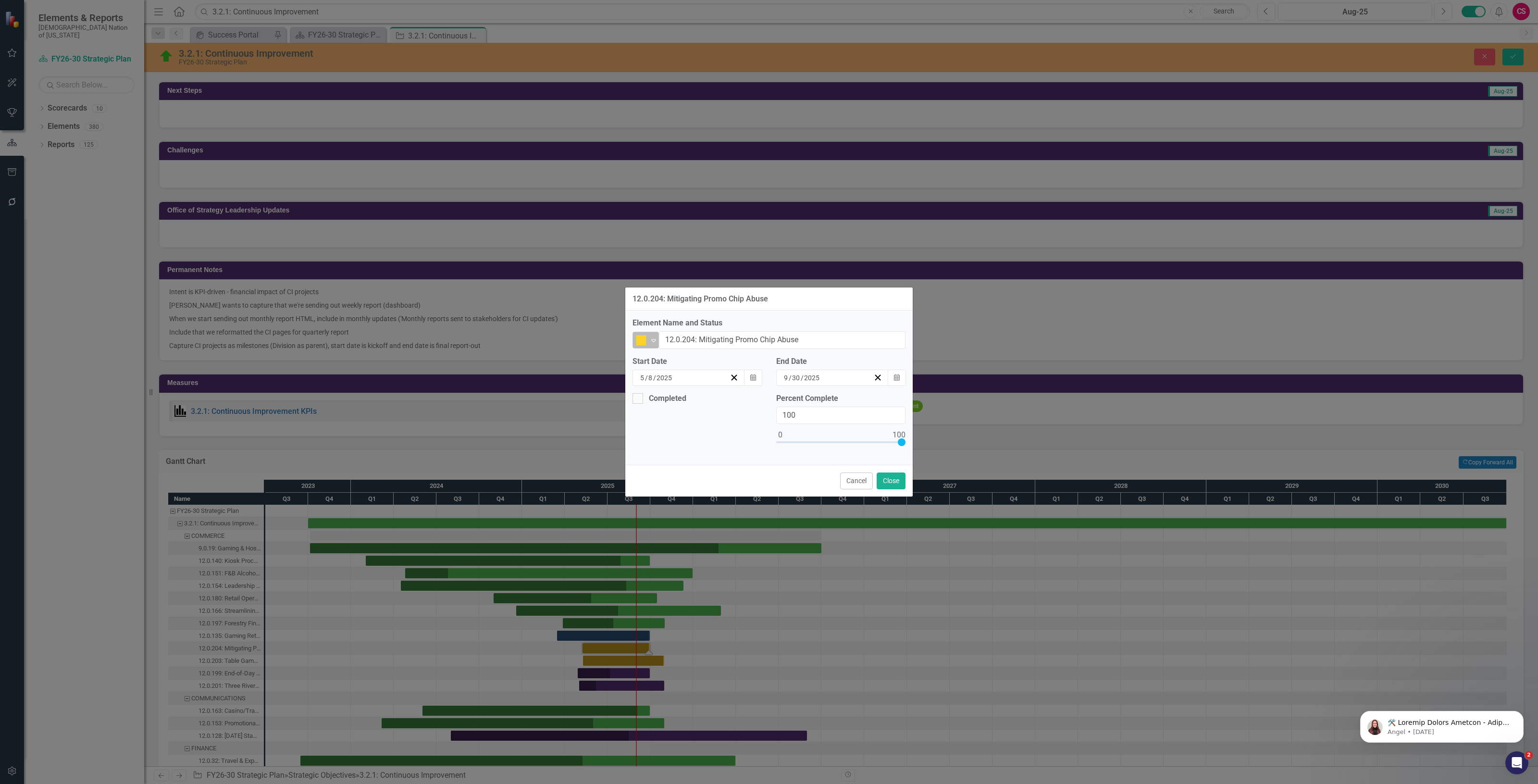
click at [649, 340] on icon "Expand" at bounding box center [653, 340] width 9 height 8
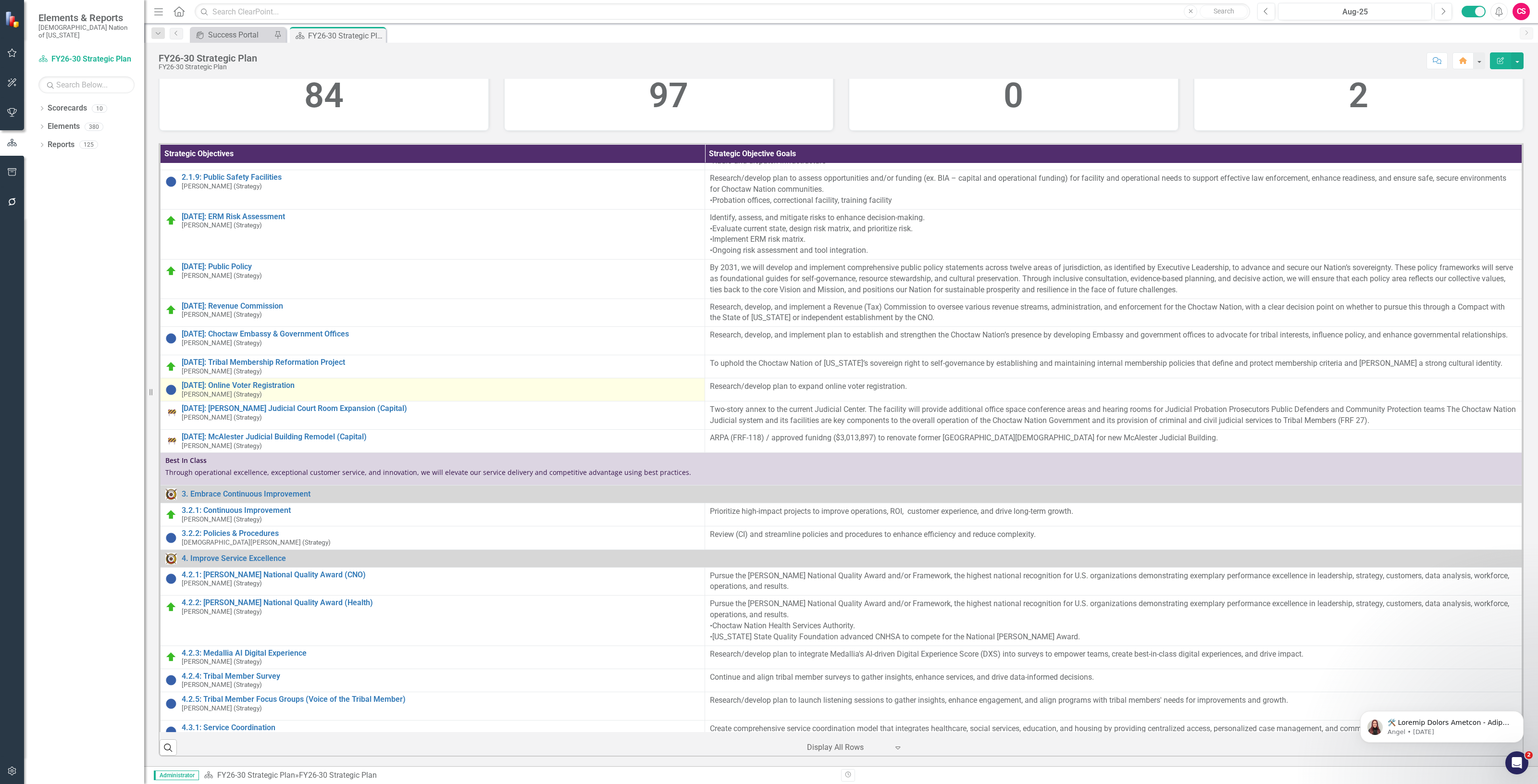
scroll to position [601, 0]
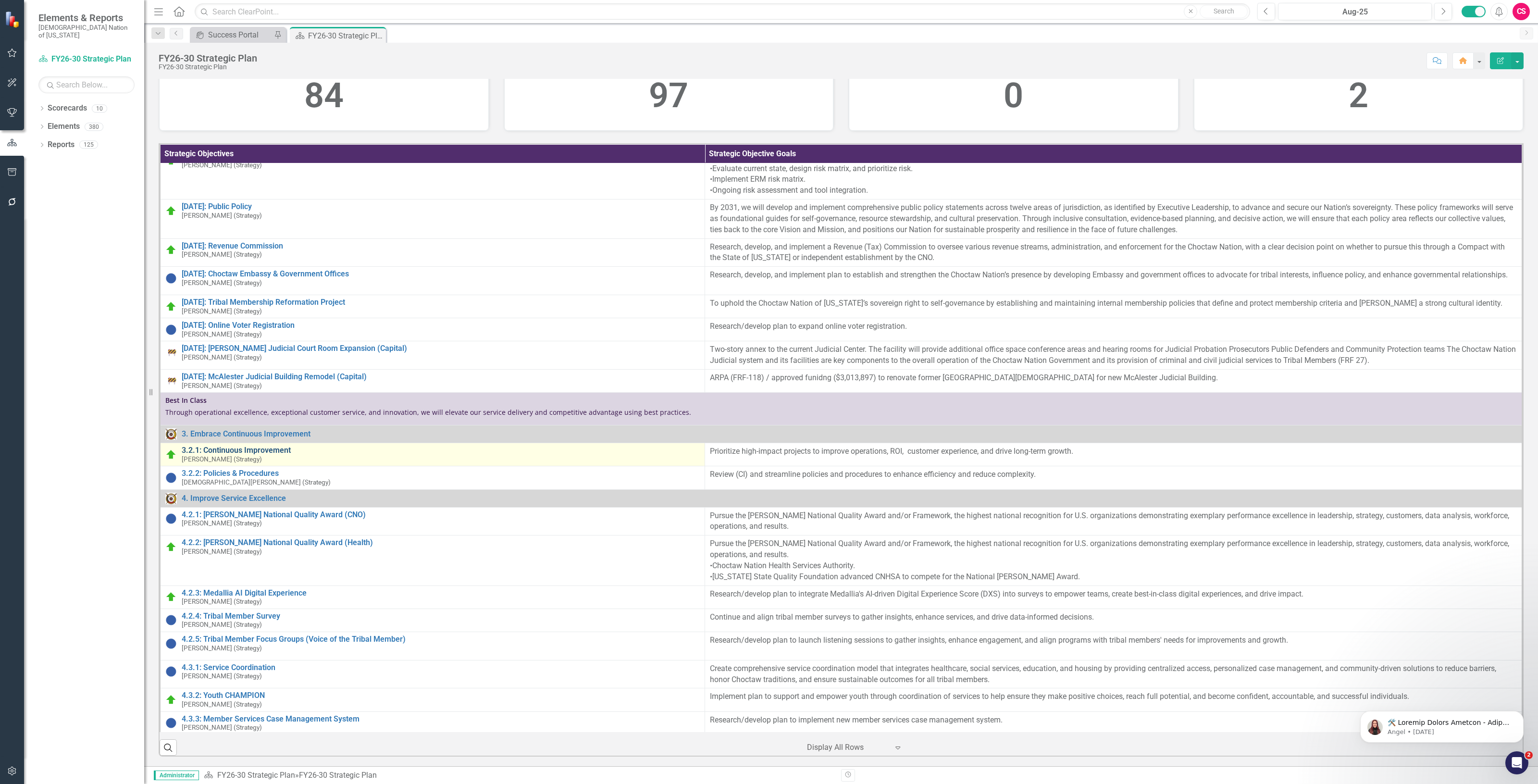
click at [244, 455] on link "3.2.1: Continuous Improvement" at bounding box center [441, 450] width 518 height 8
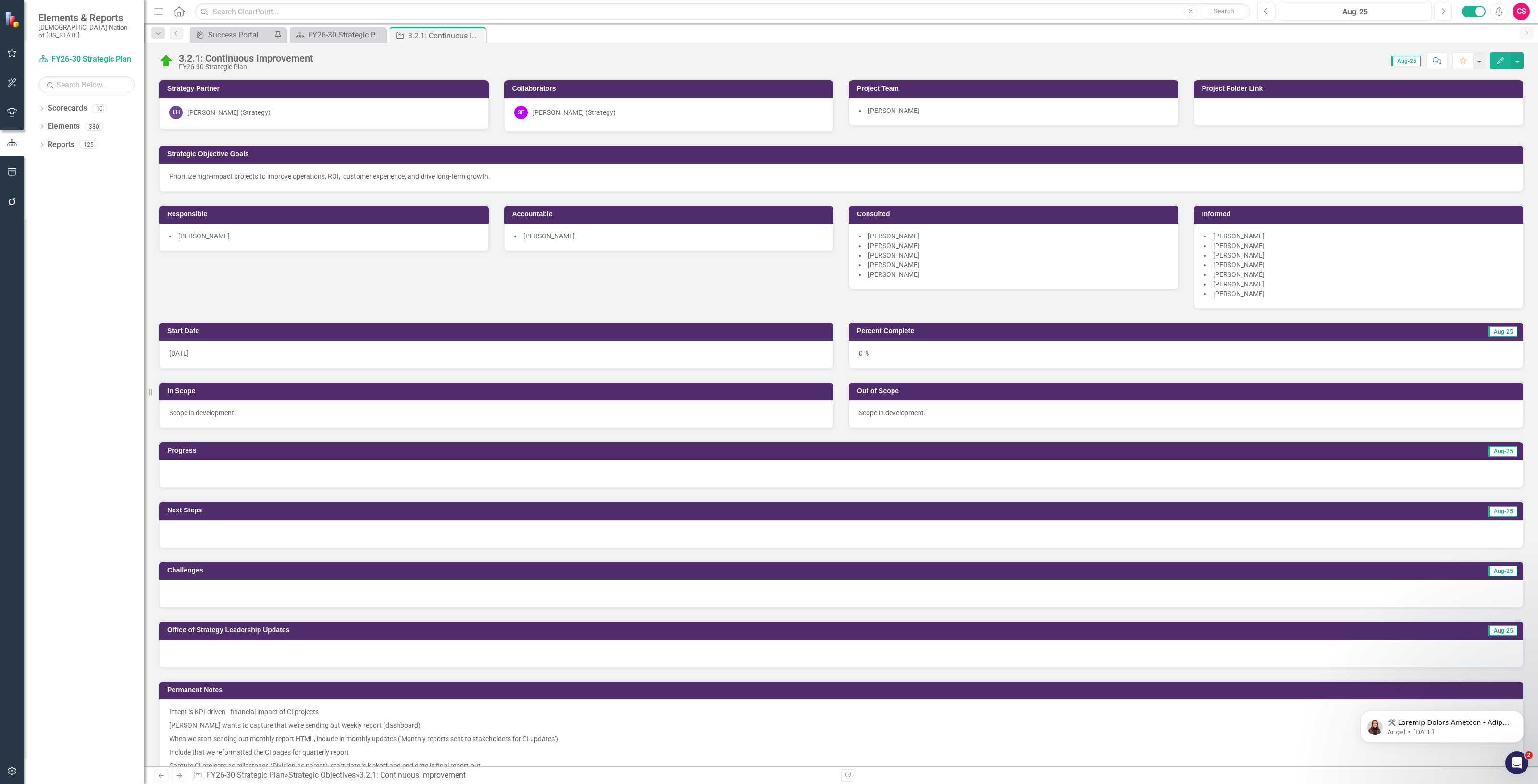
click at [546, 60] on div "Score: 0.00 Aug-25 Completed Comment Favorite Edit" at bounding box center [921, 61] width 1205 height 17
click at [1493, 61] on button "Edit" at bounding box center [1499, 61] width 21 height 17
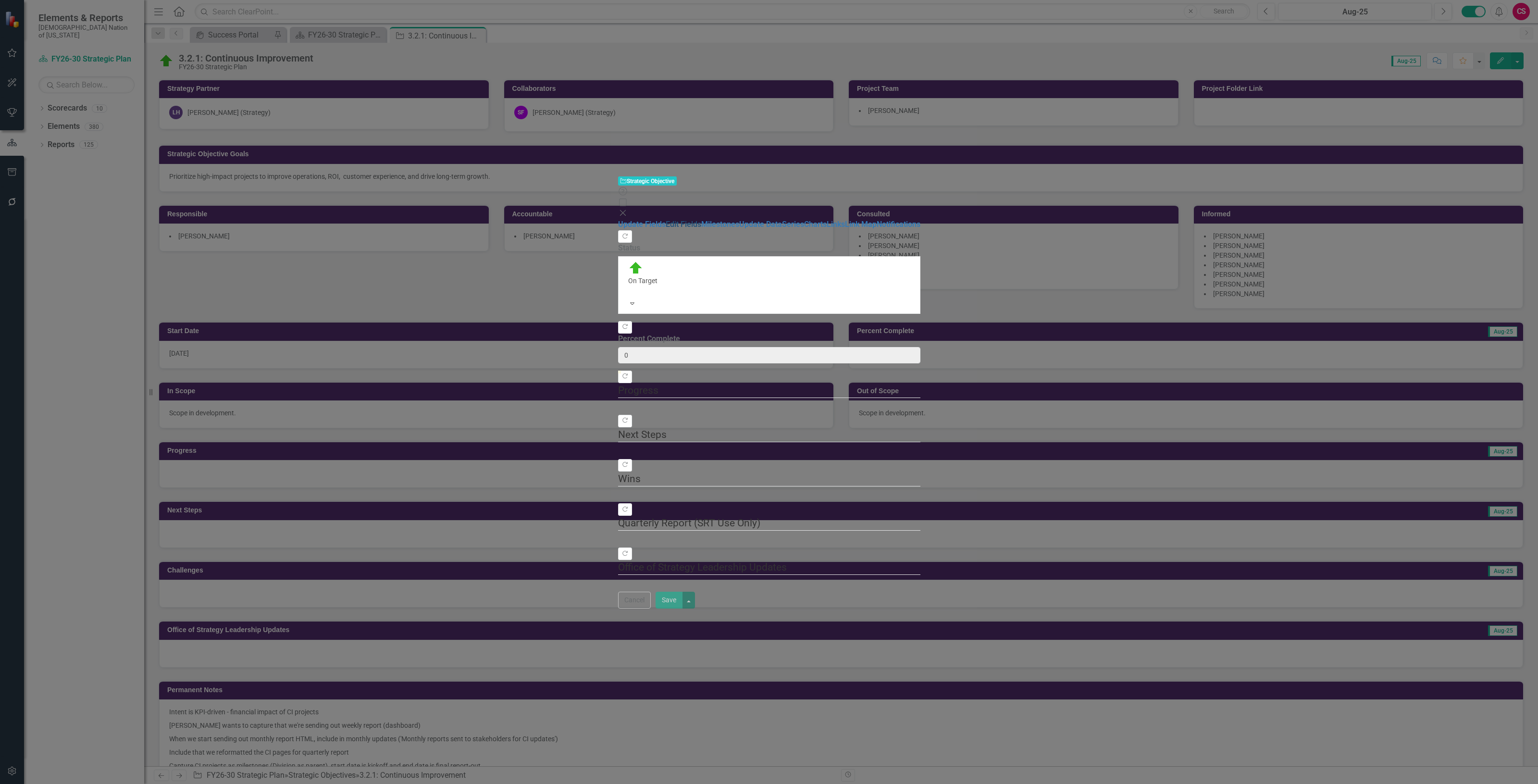
click at [665, 219] on link "Edit Fields" at bounding box center [683, 224] width 35 height 9
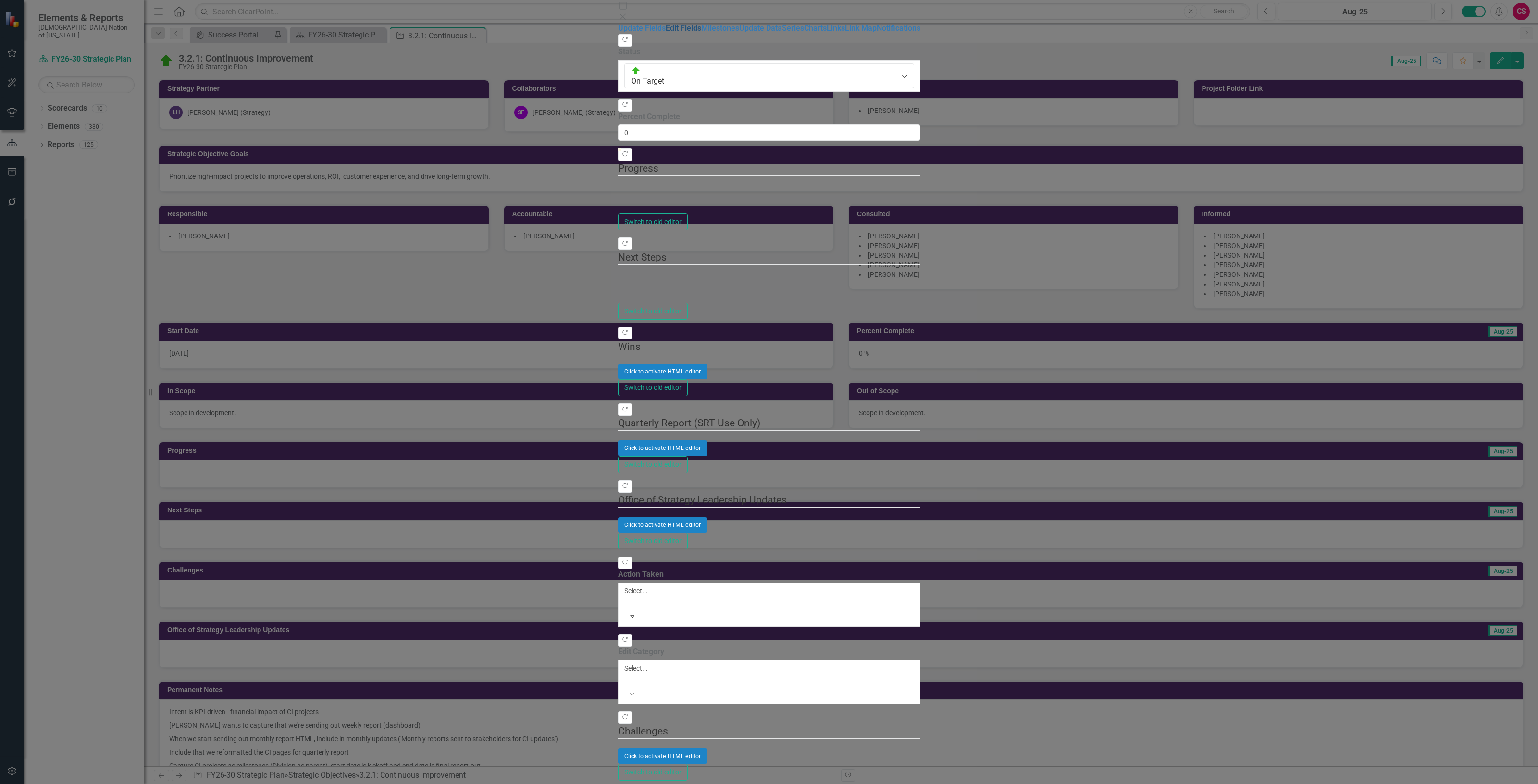
click at [665, 33] on link "Edit Fields" at bounding box center [683, 28] width 35 height 9
